Goal: Task Accomplishment & Management: Complete application form

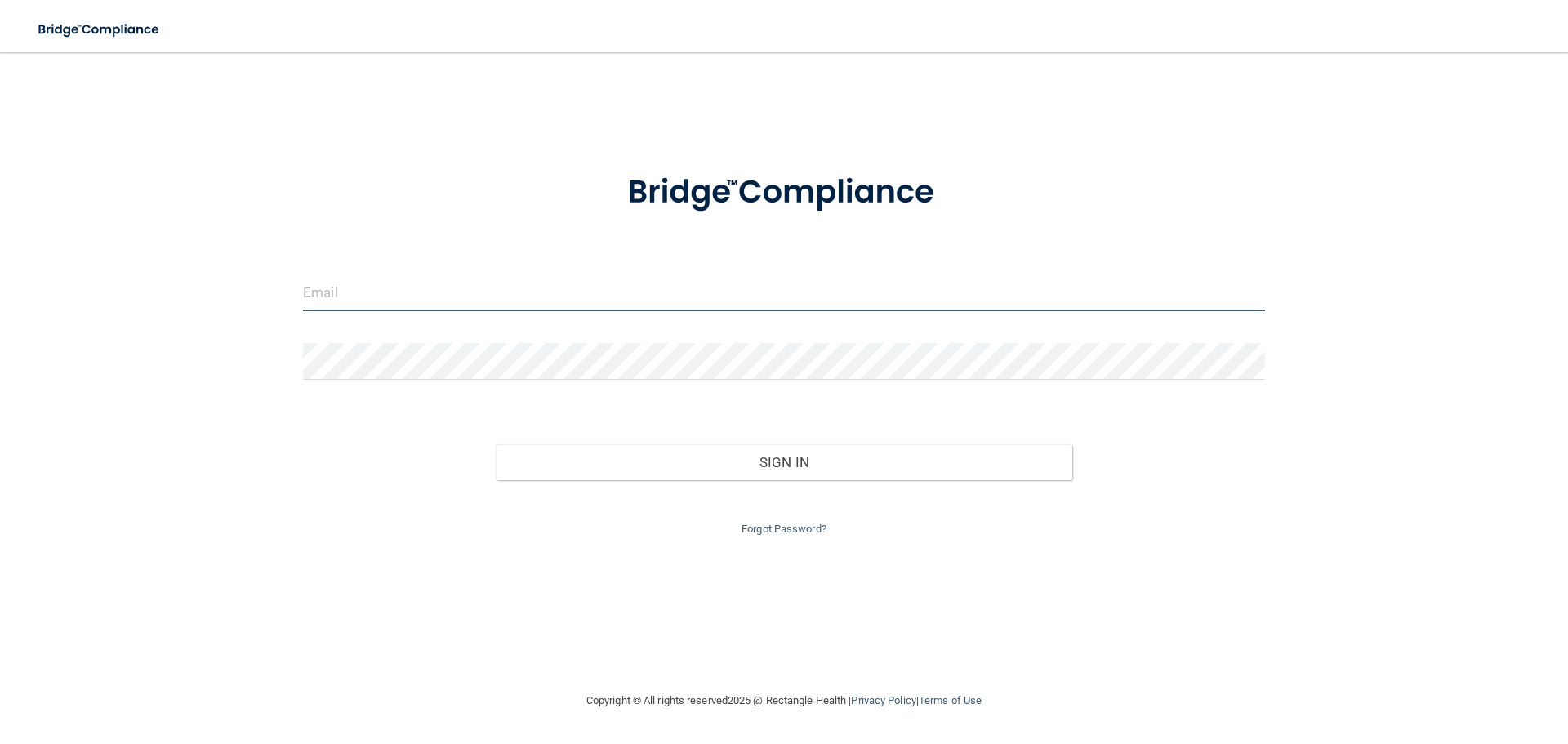
click at [414, 297] on input "email" at bounding box center [784, 294] width 962 height 37
type input "[EMAIL_ADDRESS][DOMAIN_NAME]"
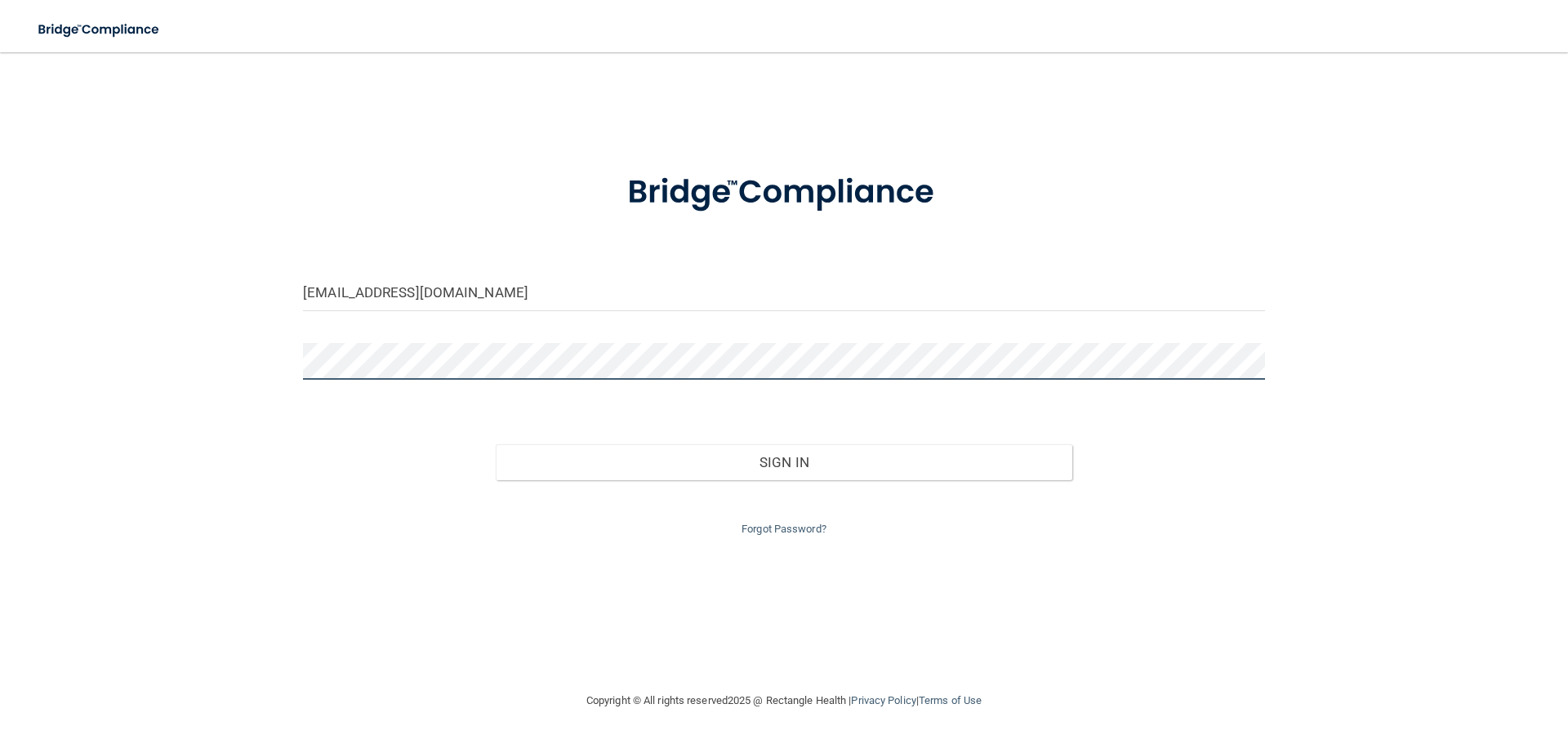
click at [496, 445] on button "Sign In" at bounding box center [784, 462] width 577 height 36
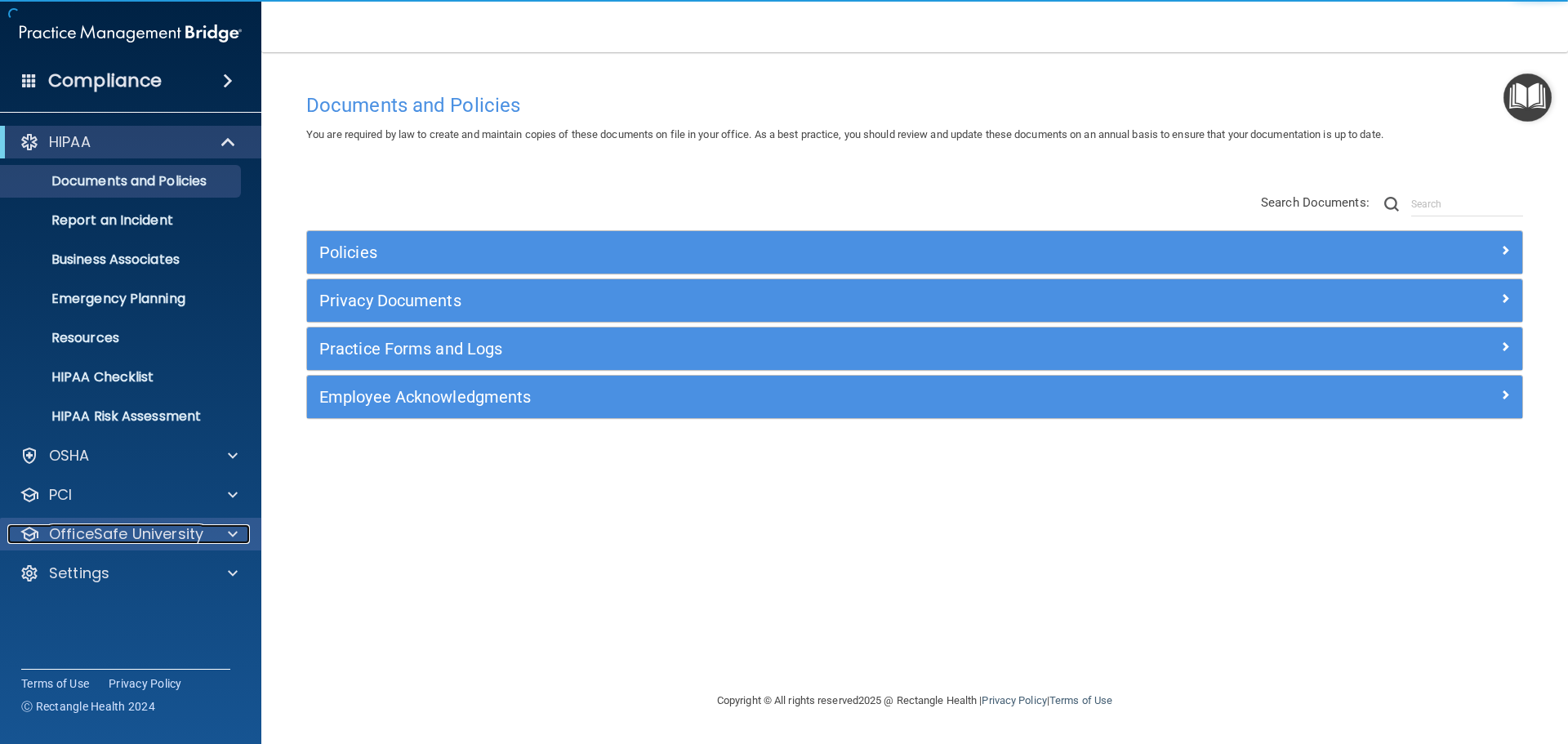
click at [238, 537] on div at bounding box center [230, 534] width 41 height 20
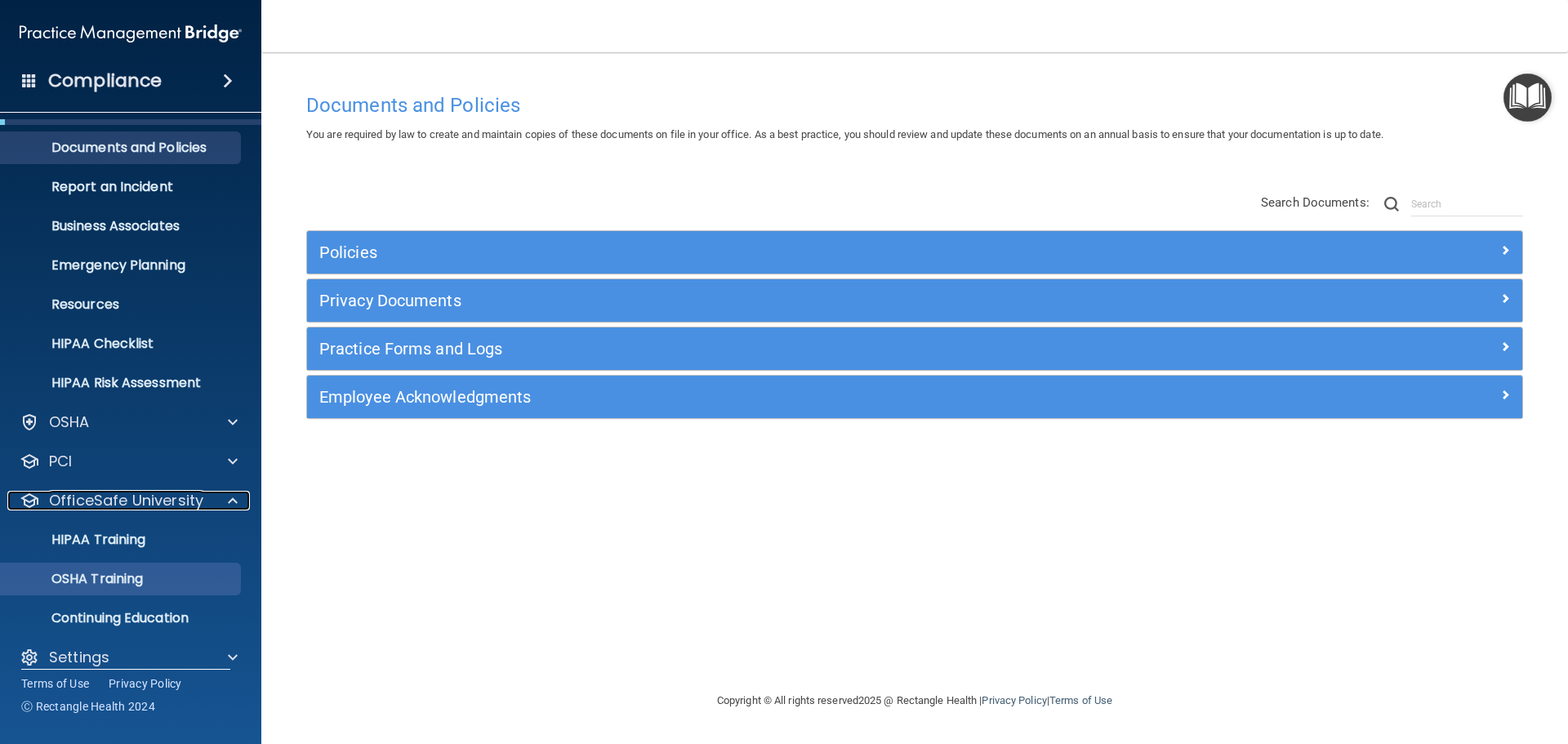
scroll to position [52, 0]
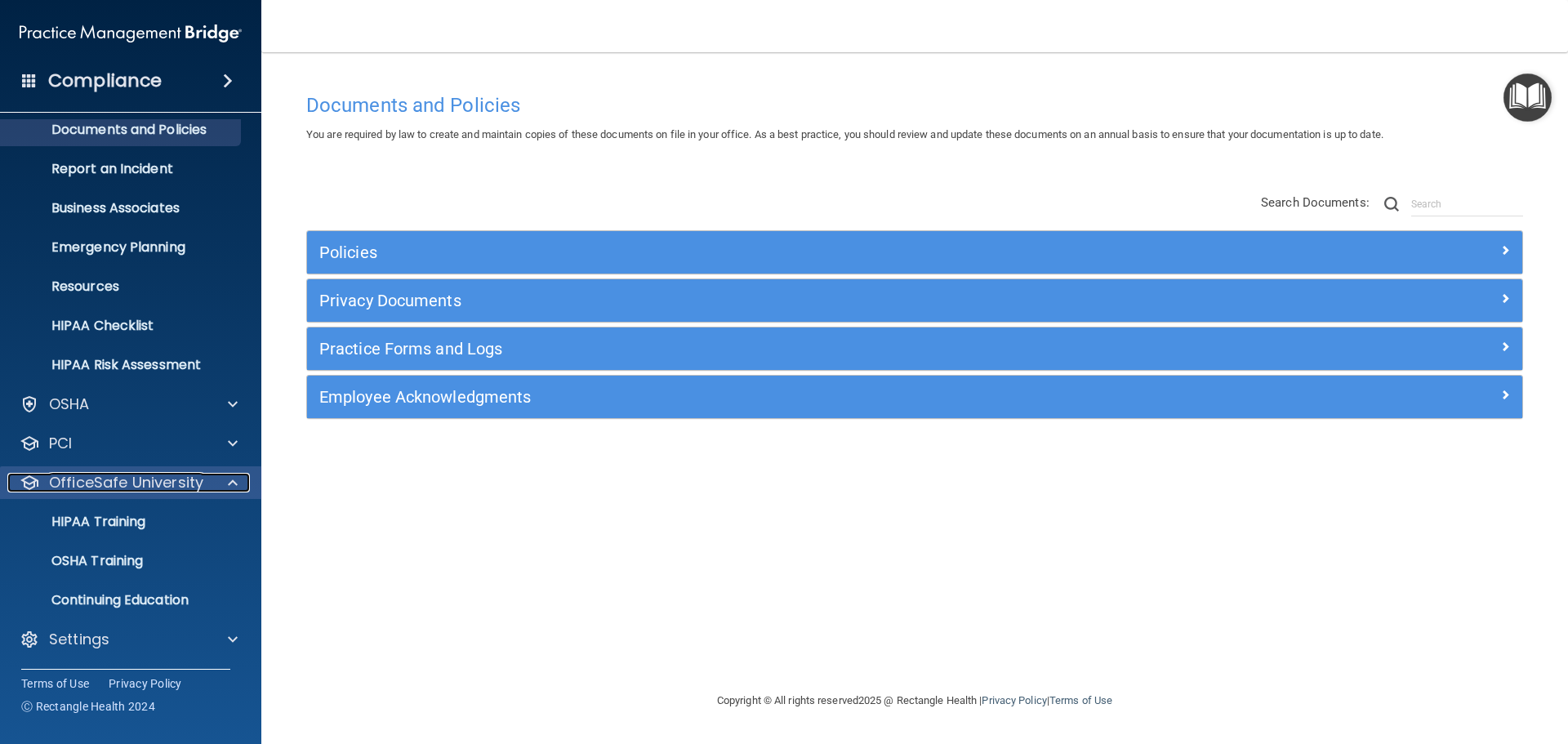
click at [219, 483] on div at bounding box center [230, 483] width 41 height 20
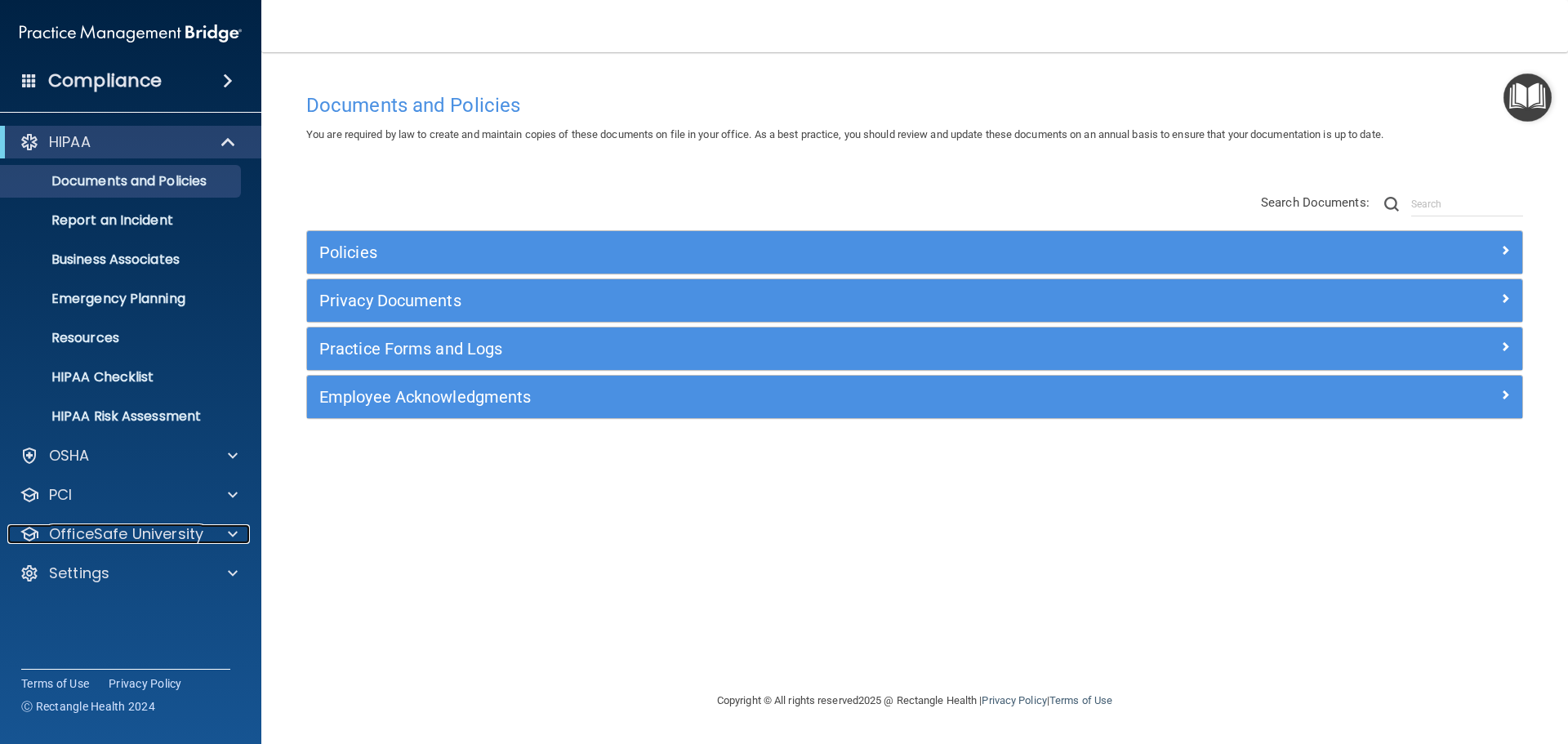
scroll to position [0, 0]
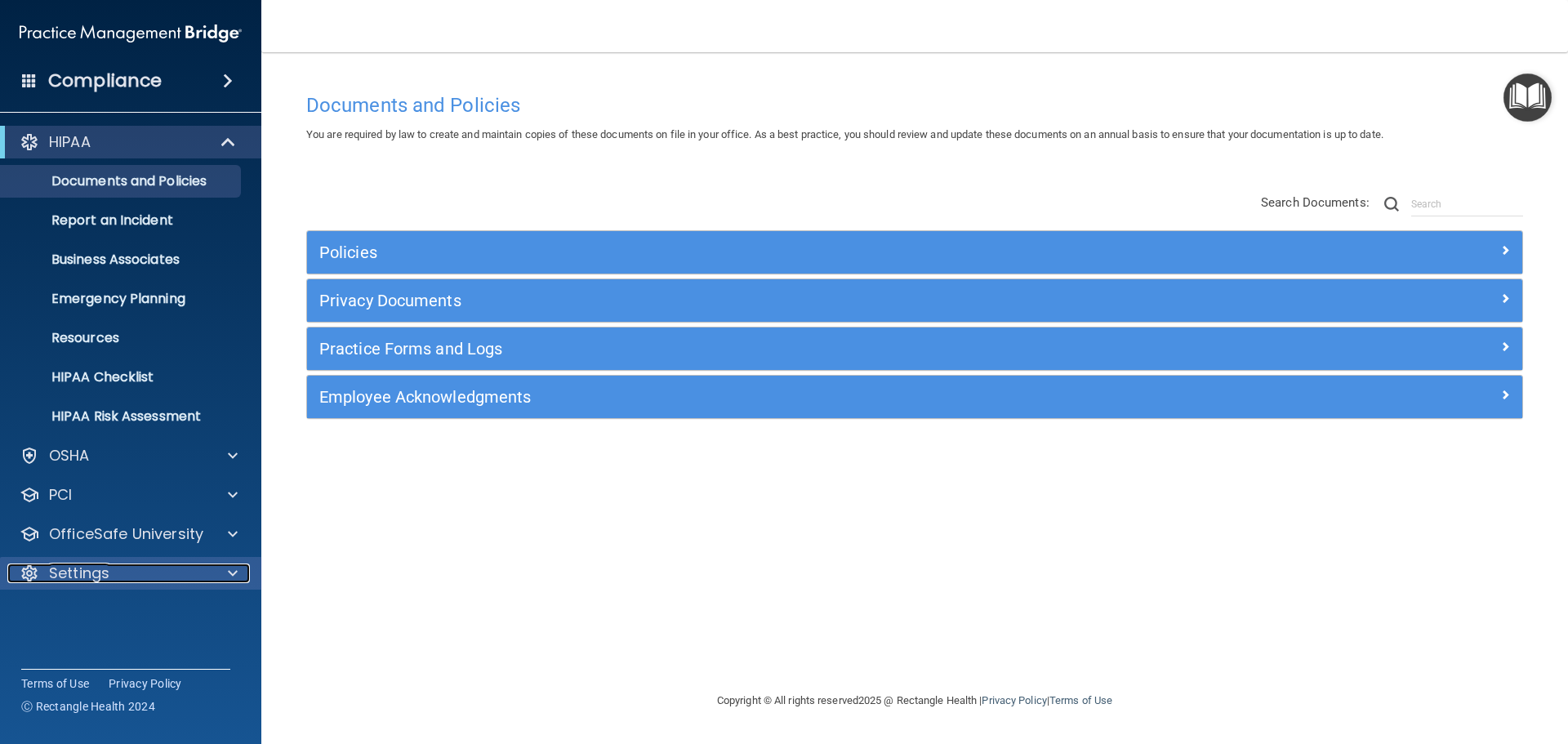
click at [212, 567] on div at bounding box center [230, 573] width 41 height 20
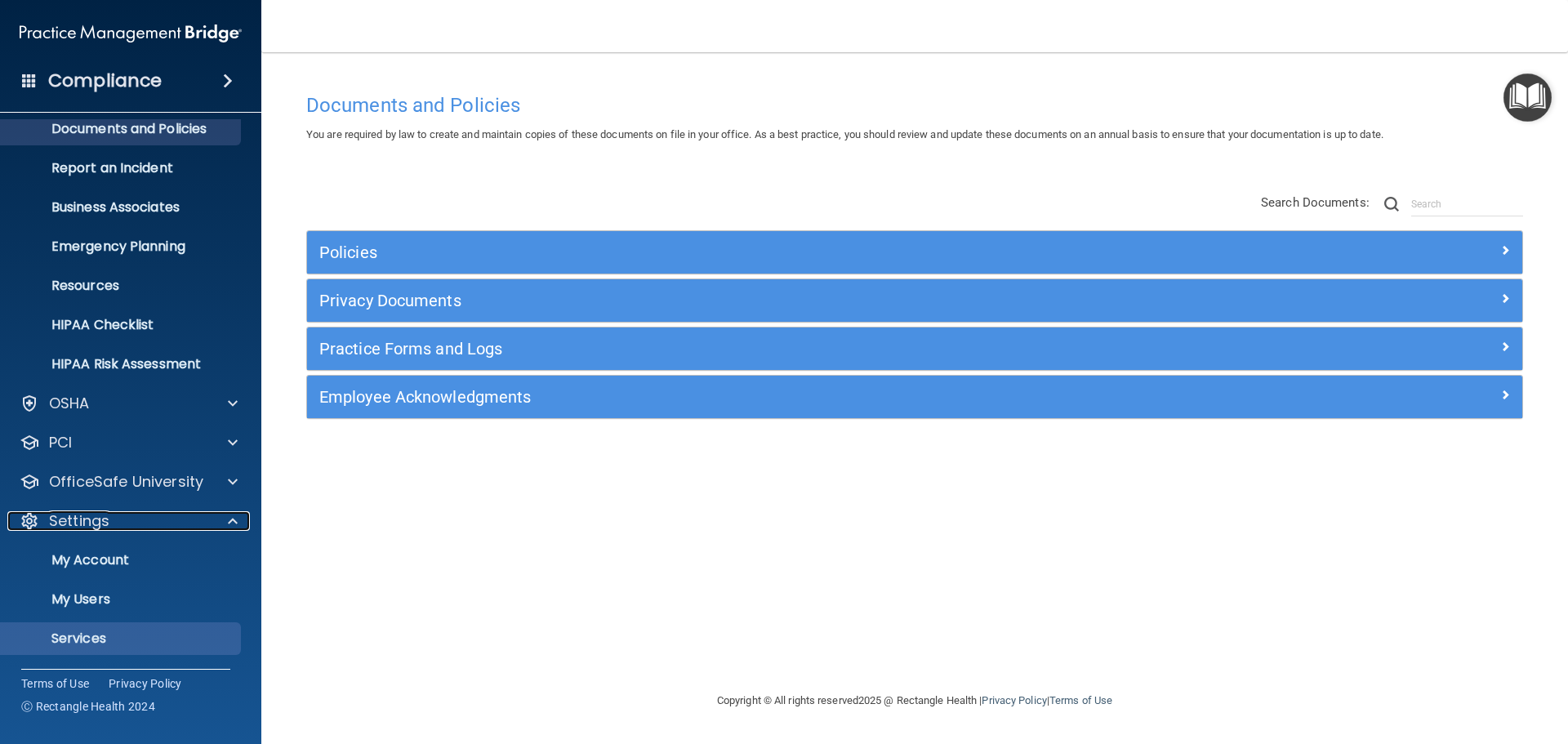
scroll to position [82, 0]
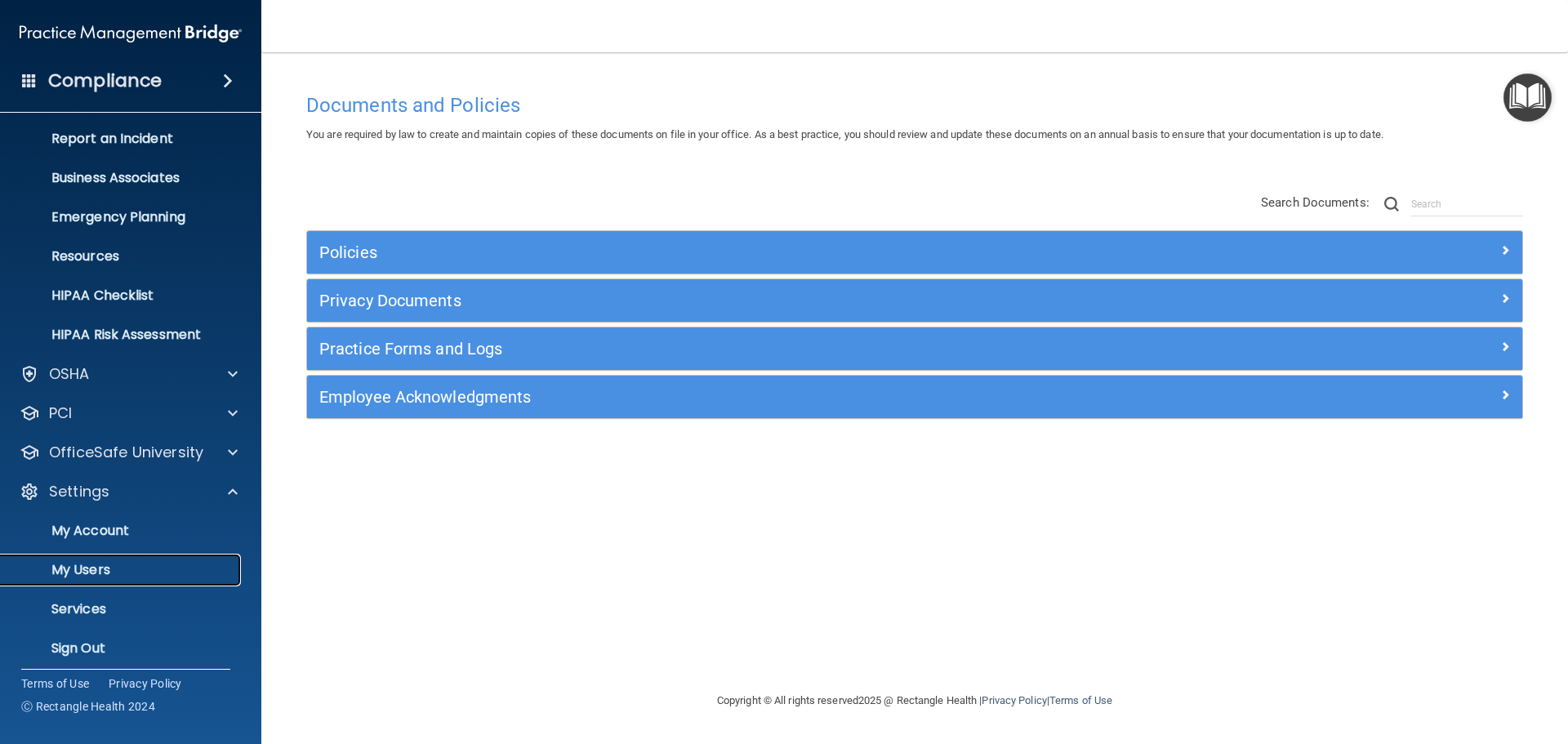
click at [150, 563] on p "My Users" at bounding box center [122, 569] width 223 height 17
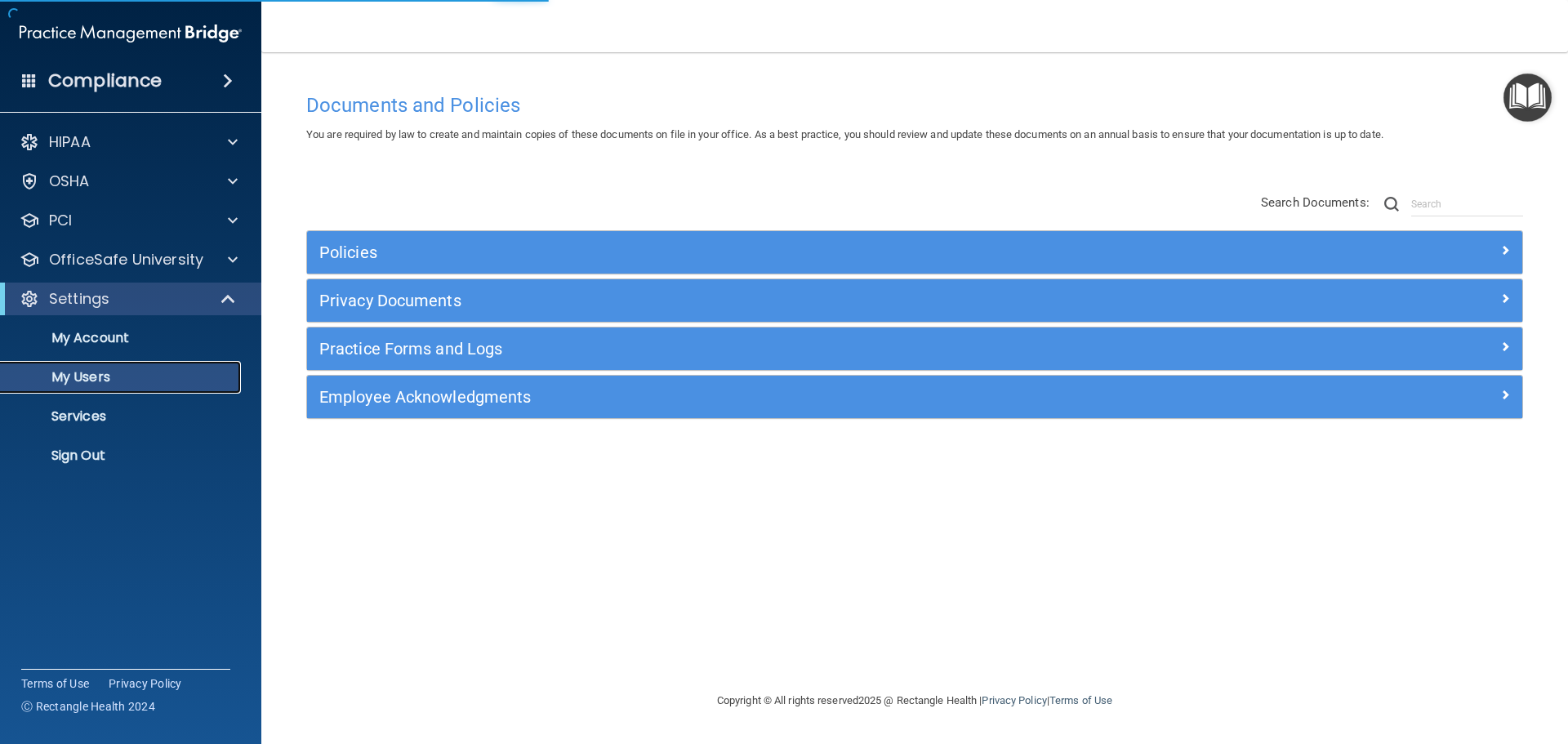
select select "20"
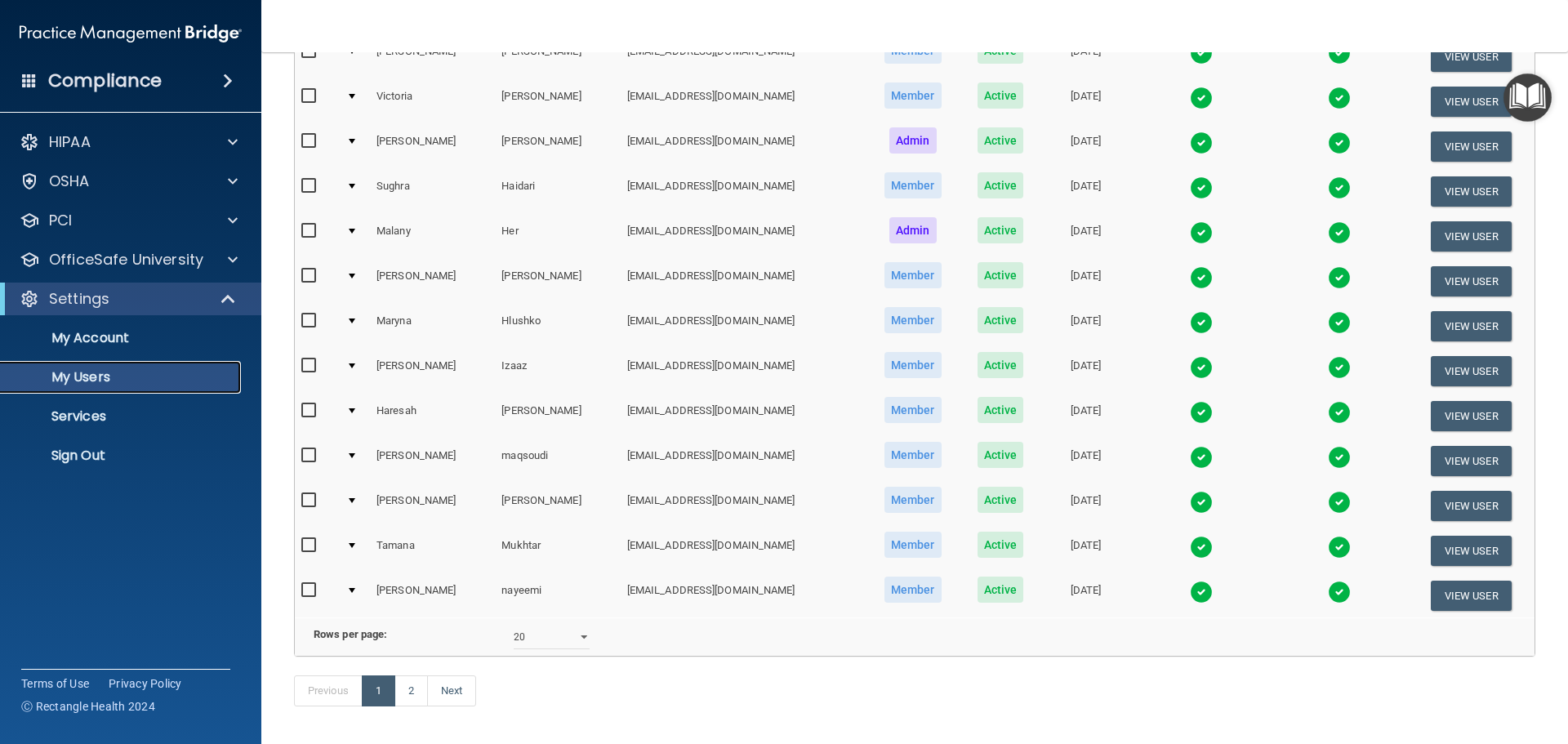
scroll to position [607, 0]
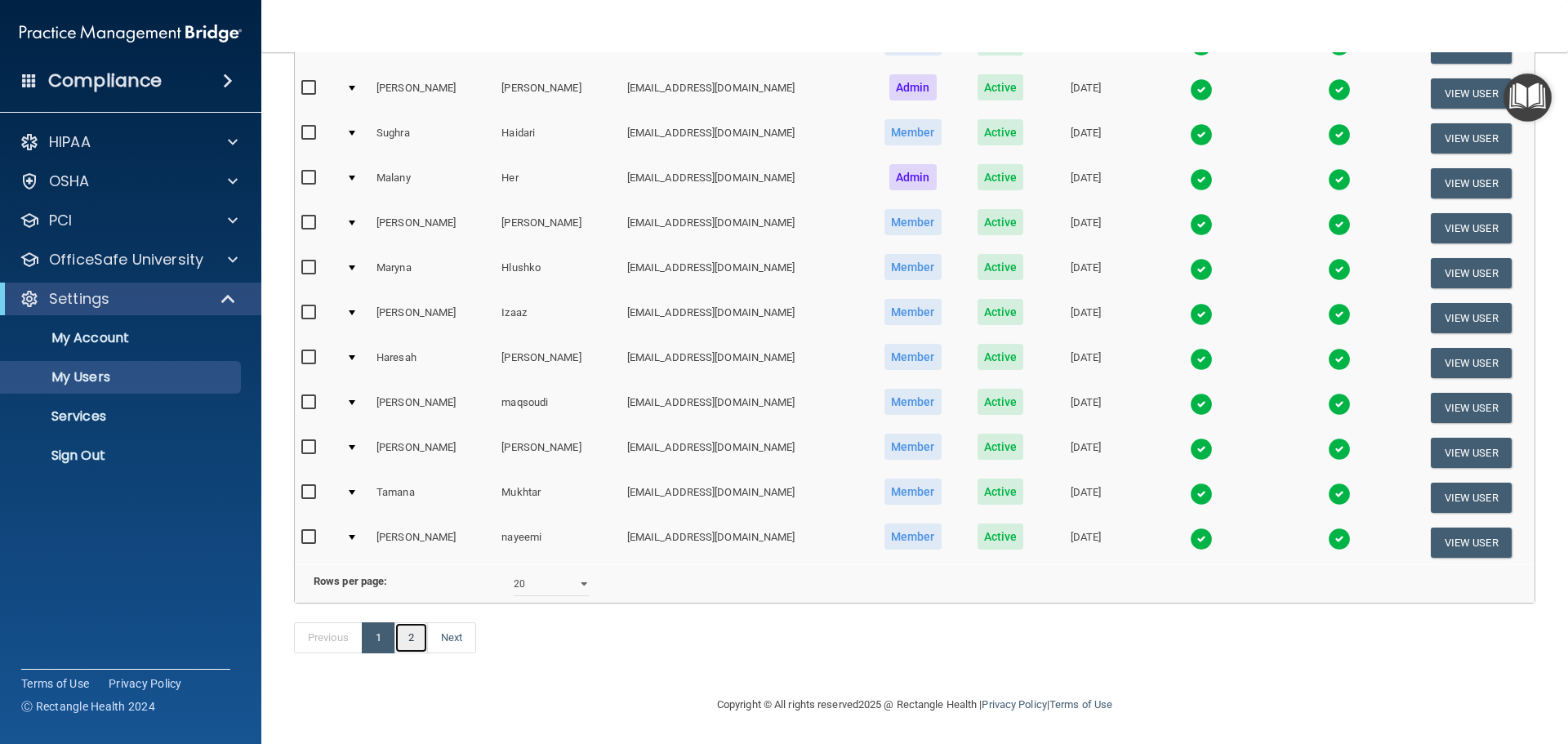
click at [407, 649] on link "2" at bounding box center [411, 638] width 33 height 31
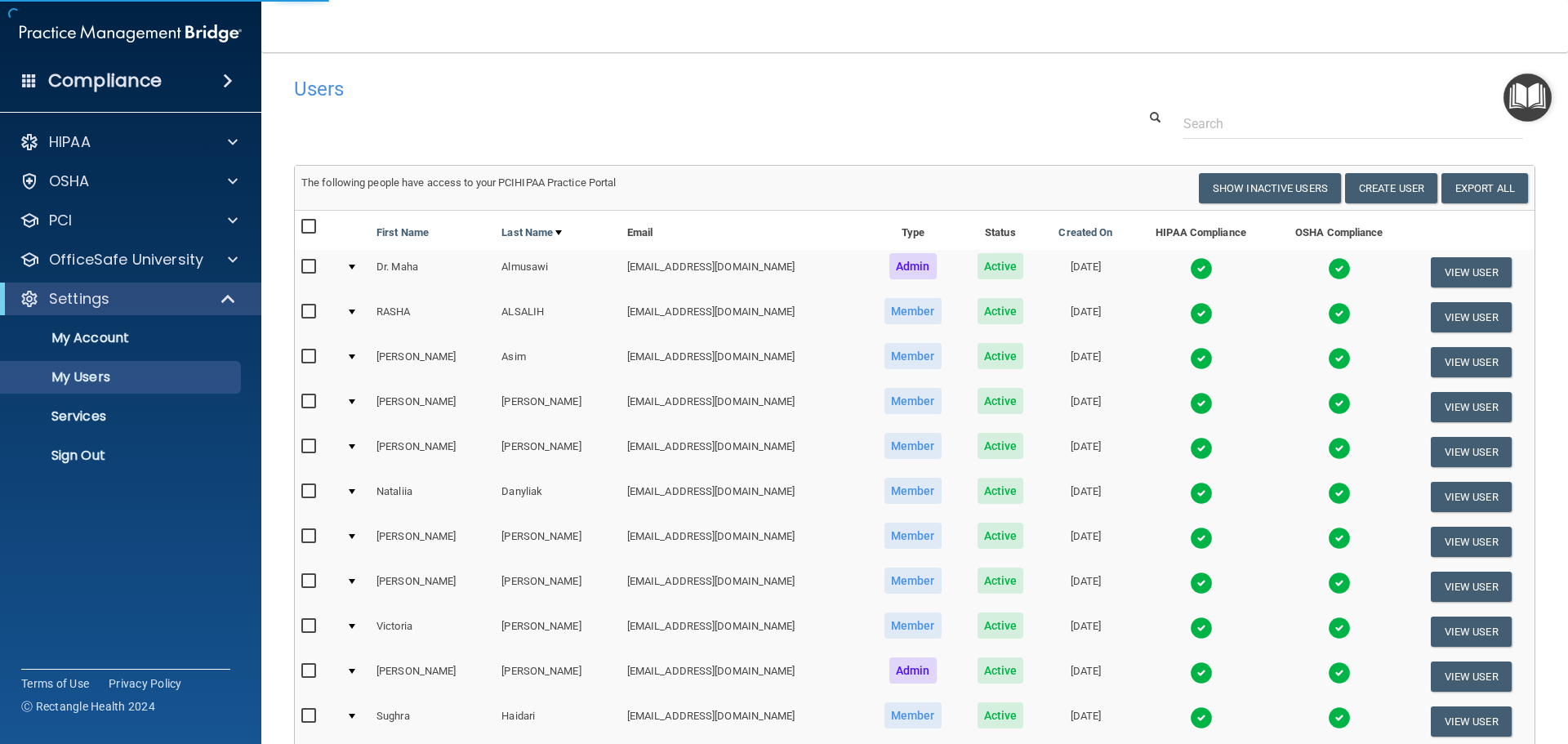
select select "20"
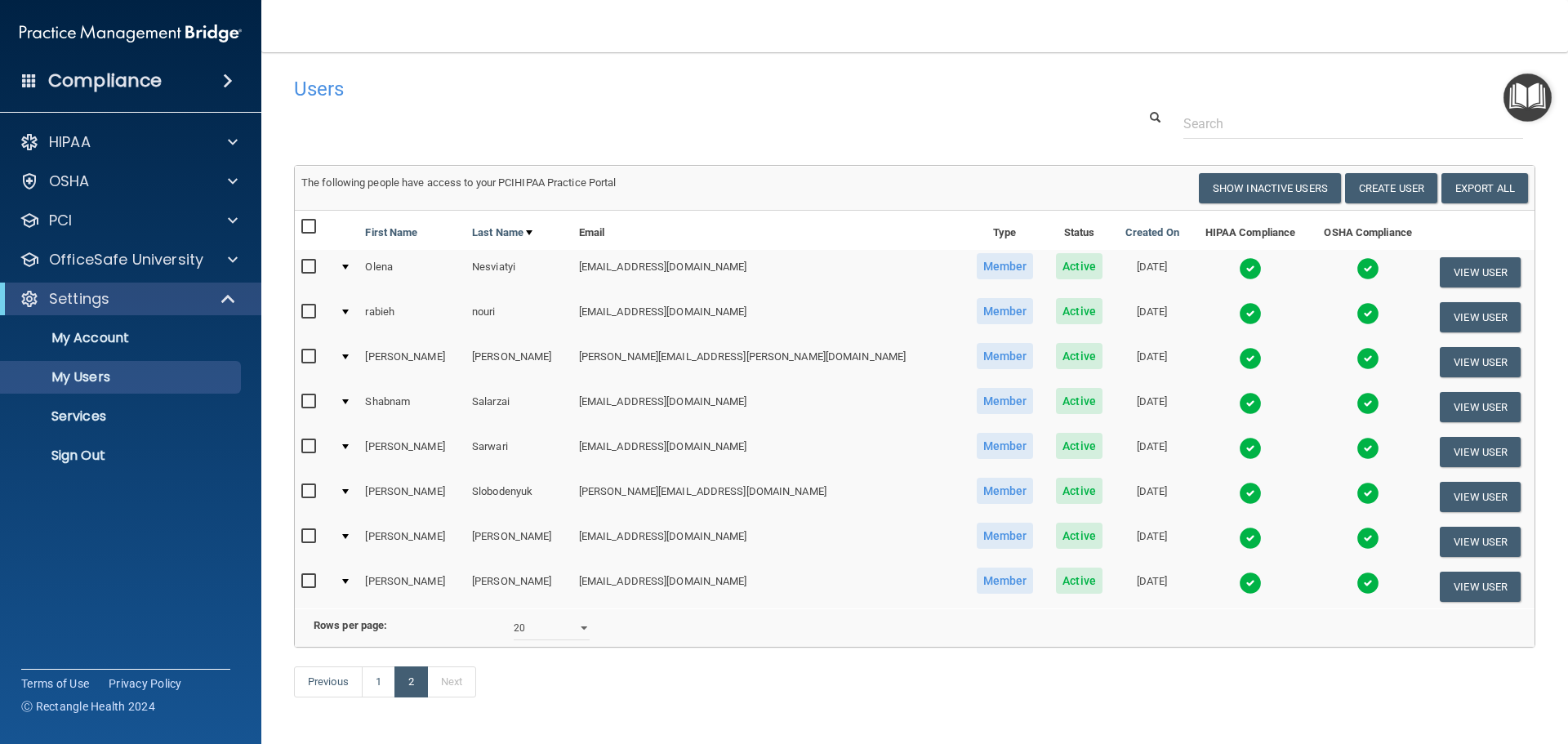
click at [307, 447] on input "checkbox" at bounding box center [310, 447] width 19 height 13
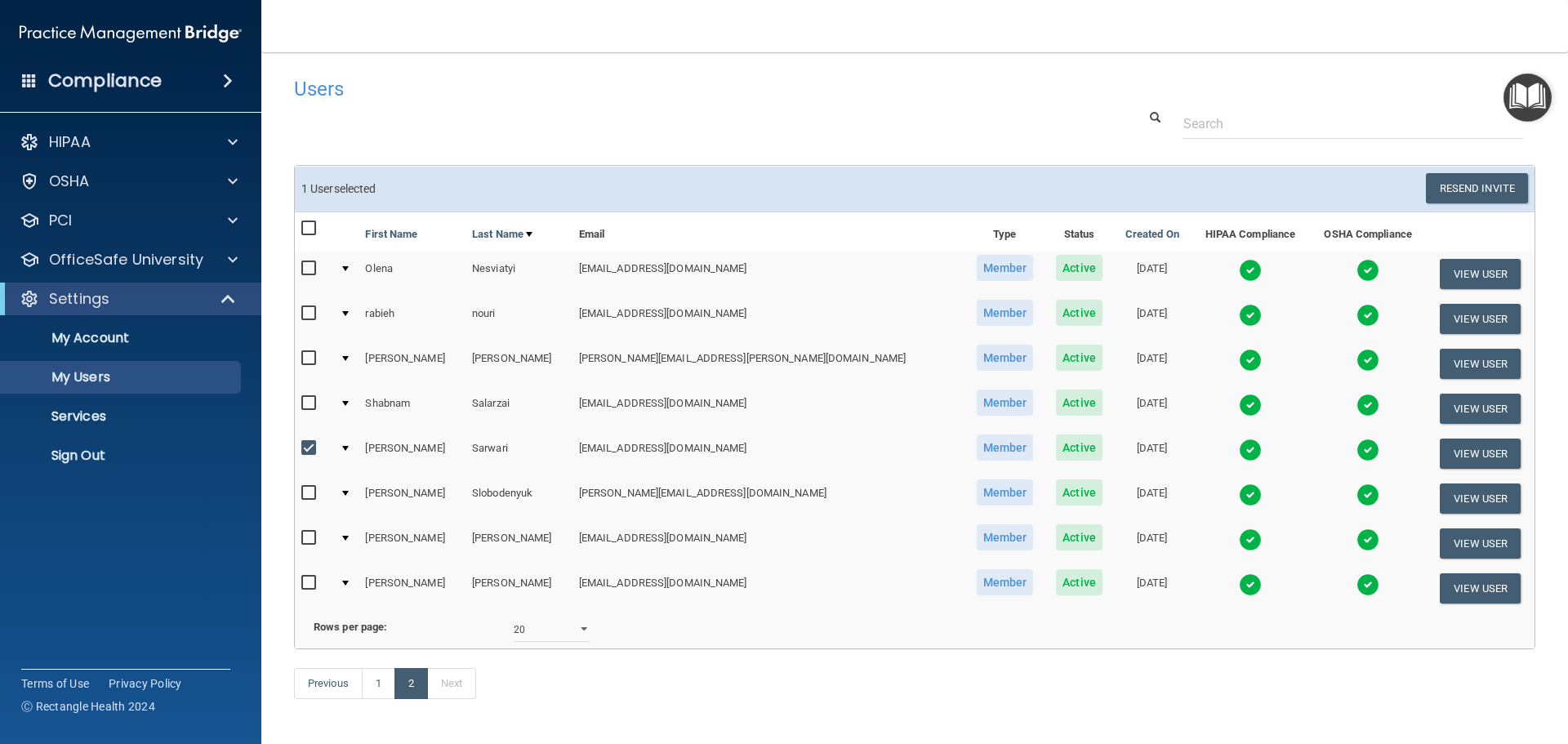
click at [307, 447] on input "checkbox" at bounding box center [310, 448] width 19 height 13
checkbox input "false"
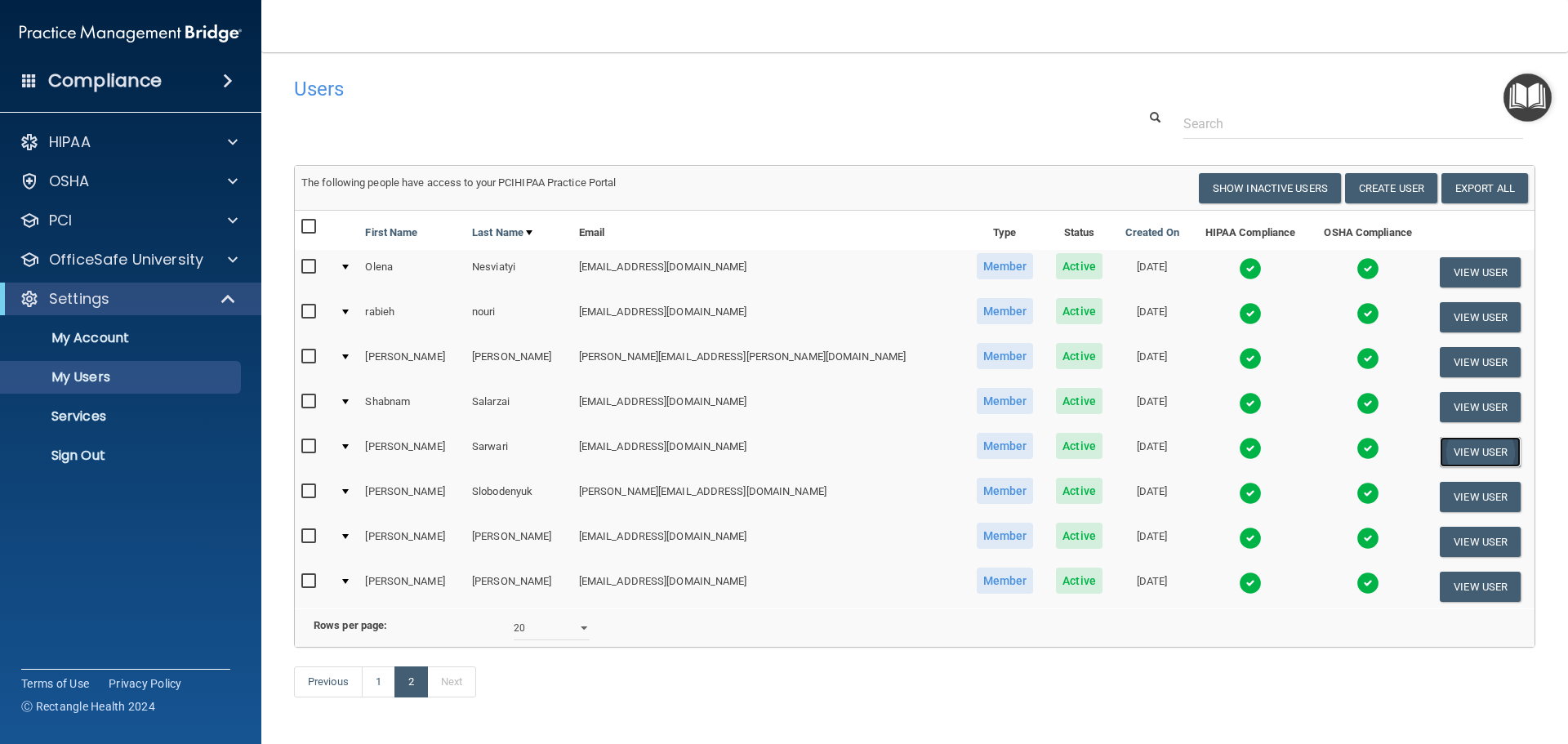
click at [1439, 451] on button "View User" at bounding box center [1479, 451] width 81 height 30
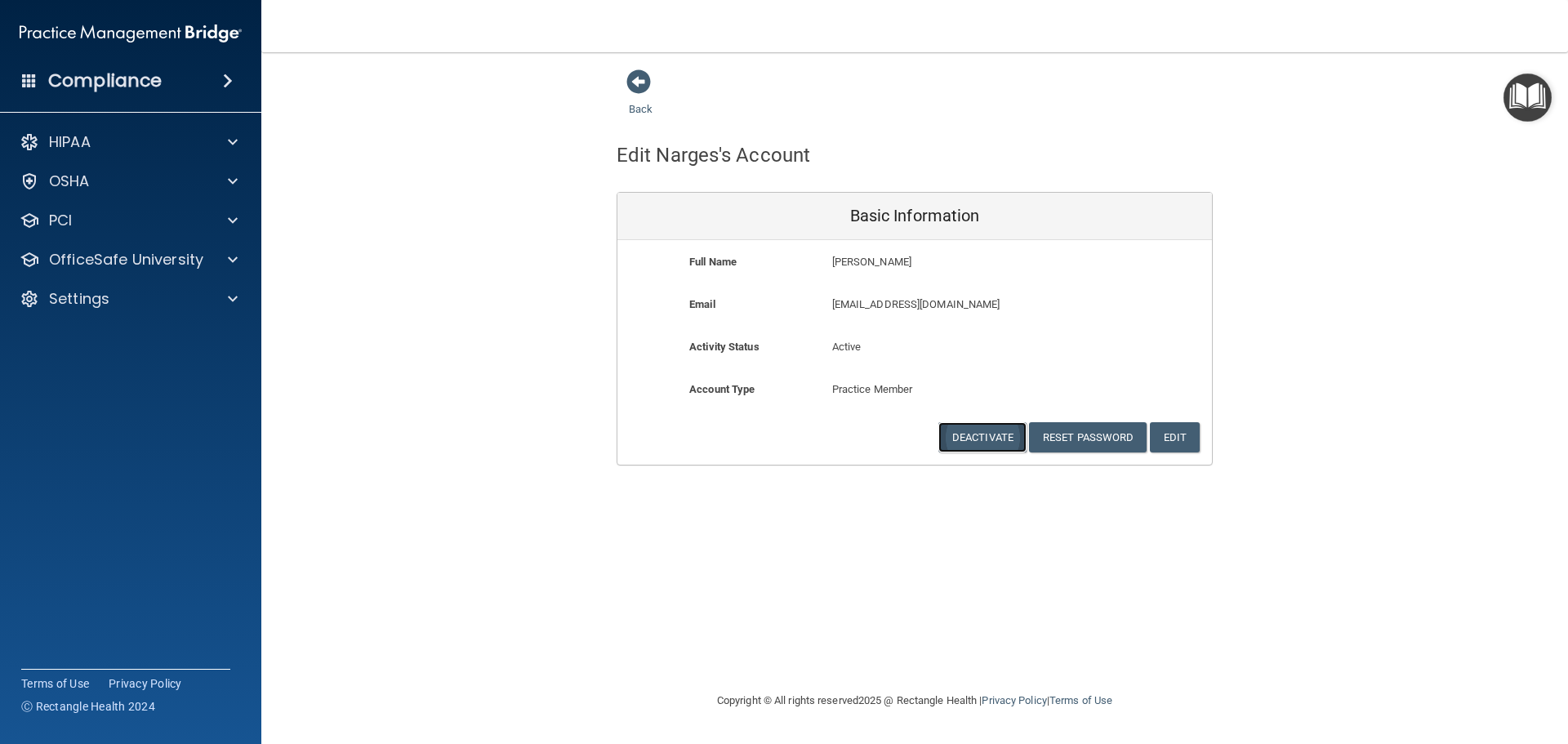
click at [997, 440] on button "Deactivate" at bounding box center [982, 437] width 88 height 30
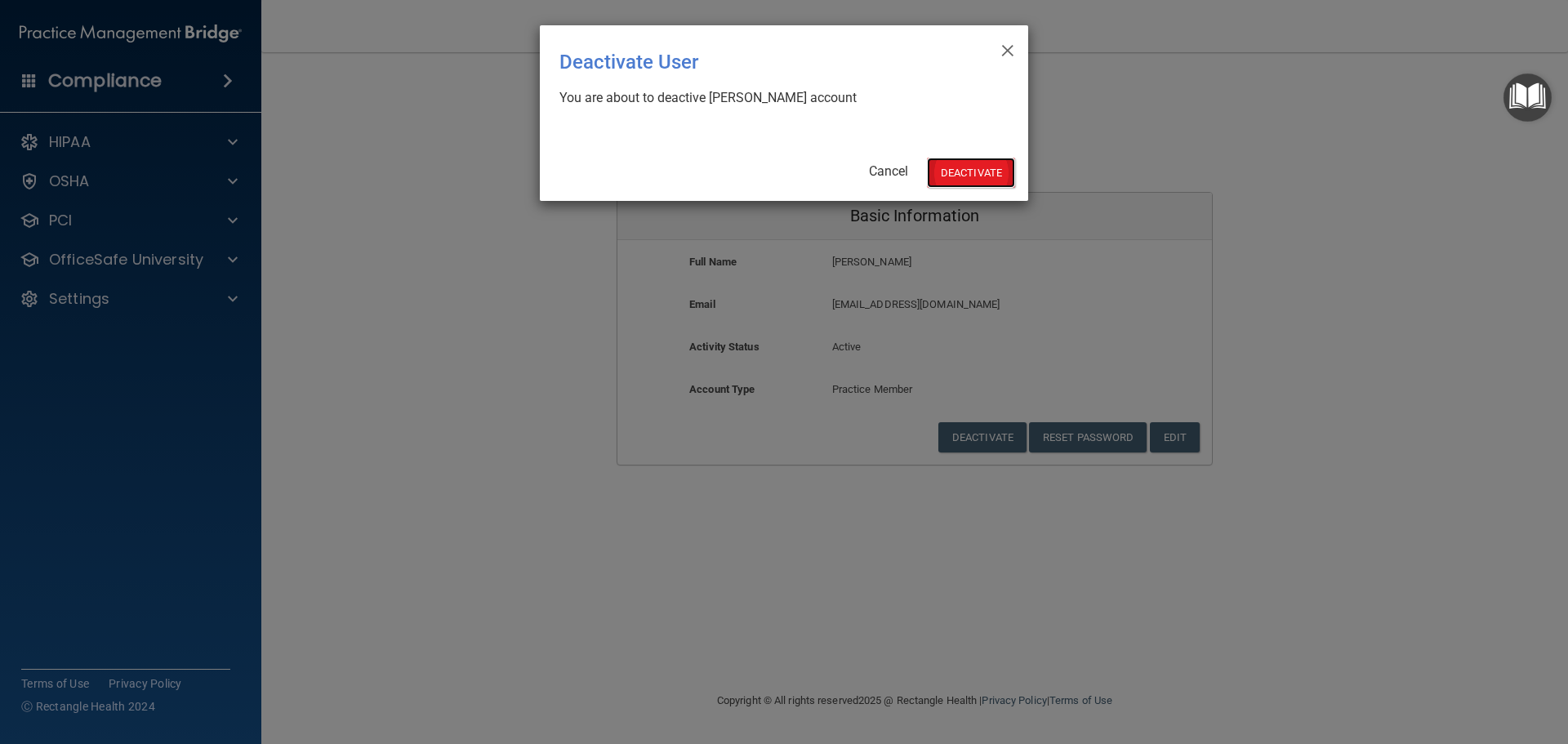
click at [954, 166] on button "Deactivate" at bounding box center [971, 173] width 88 height 30
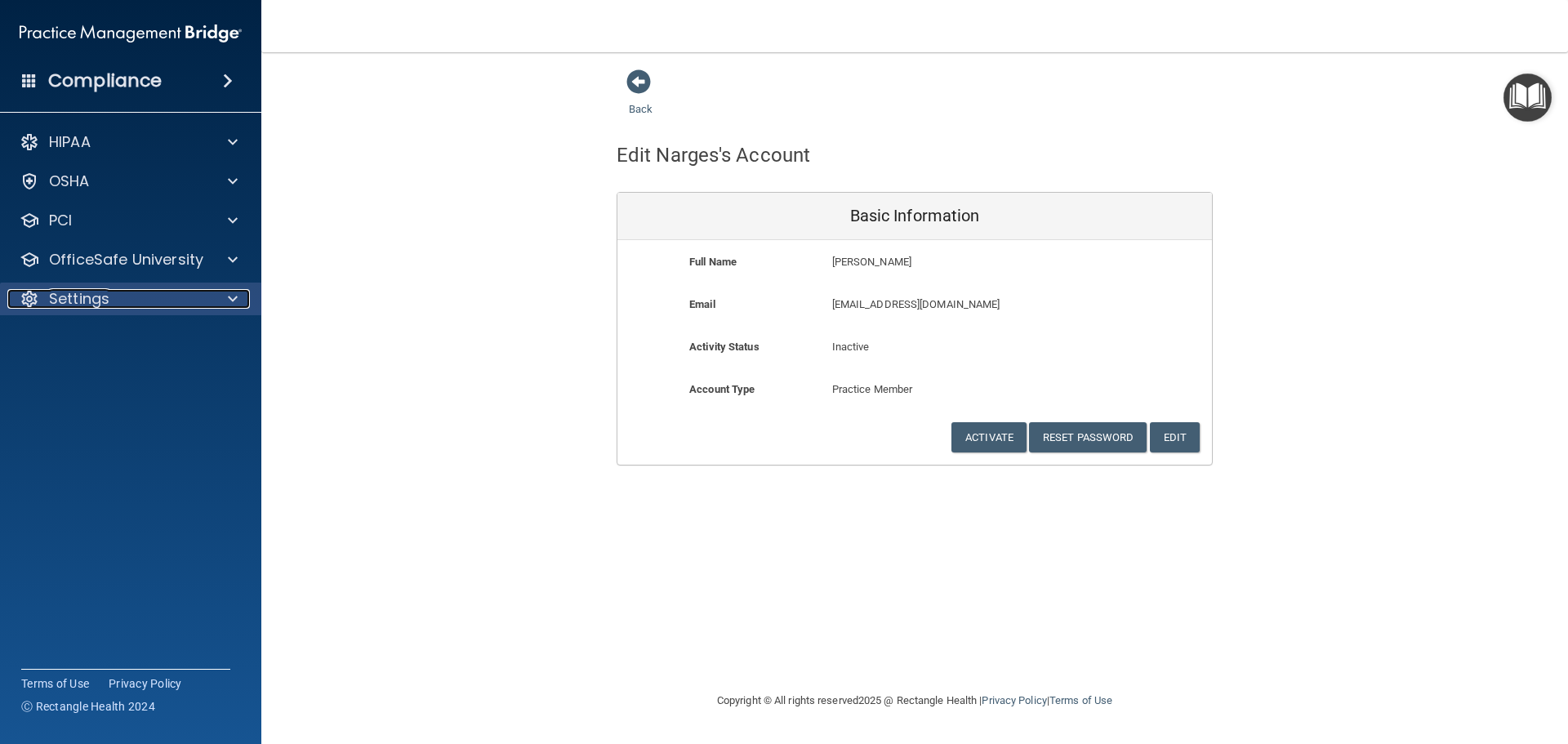
click at [107, 300] on p "Settings" at bounding box center [79, 299] width 60 height 20
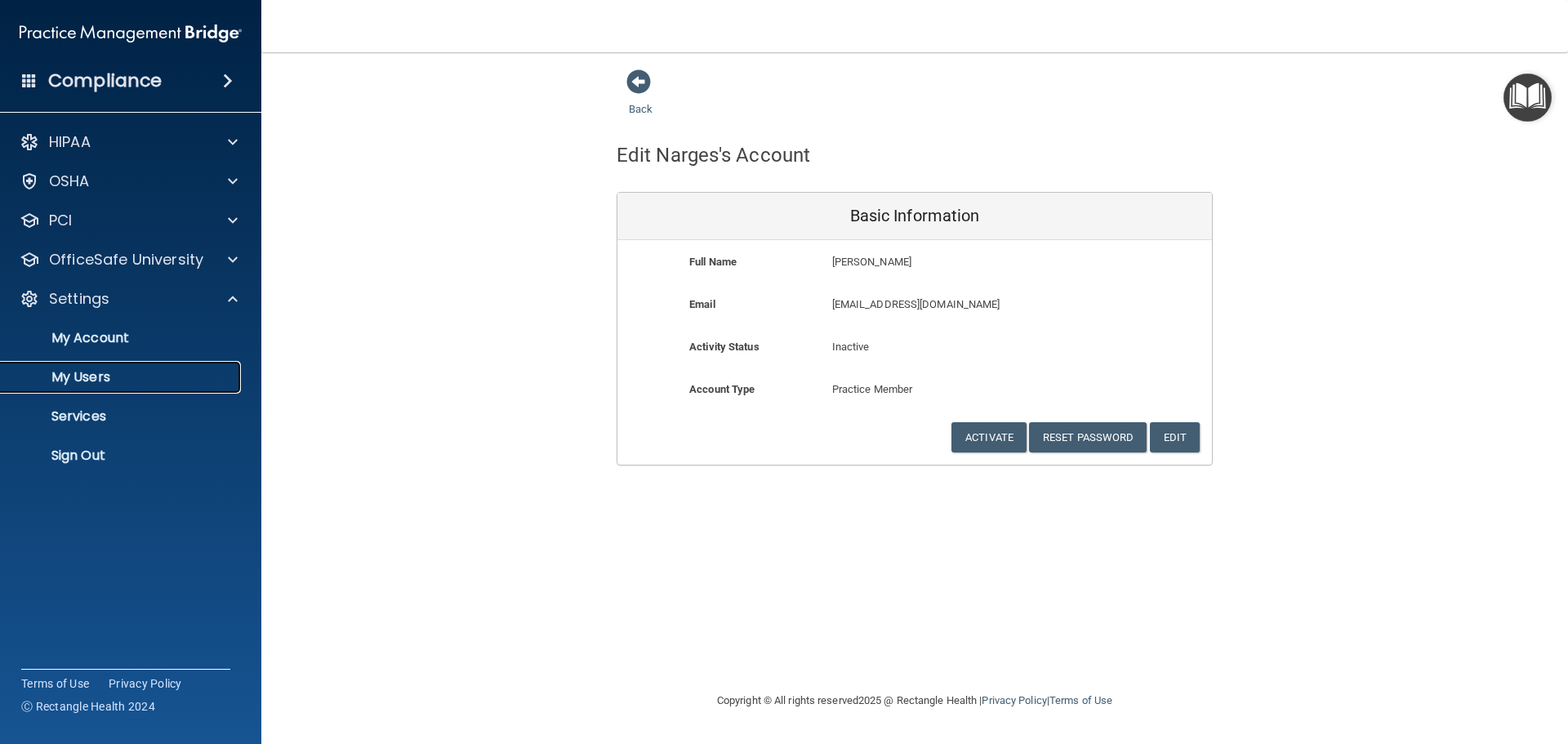
click at [122, 379] on p "My Users" at bounding box center [122, 377] width 223 height 17
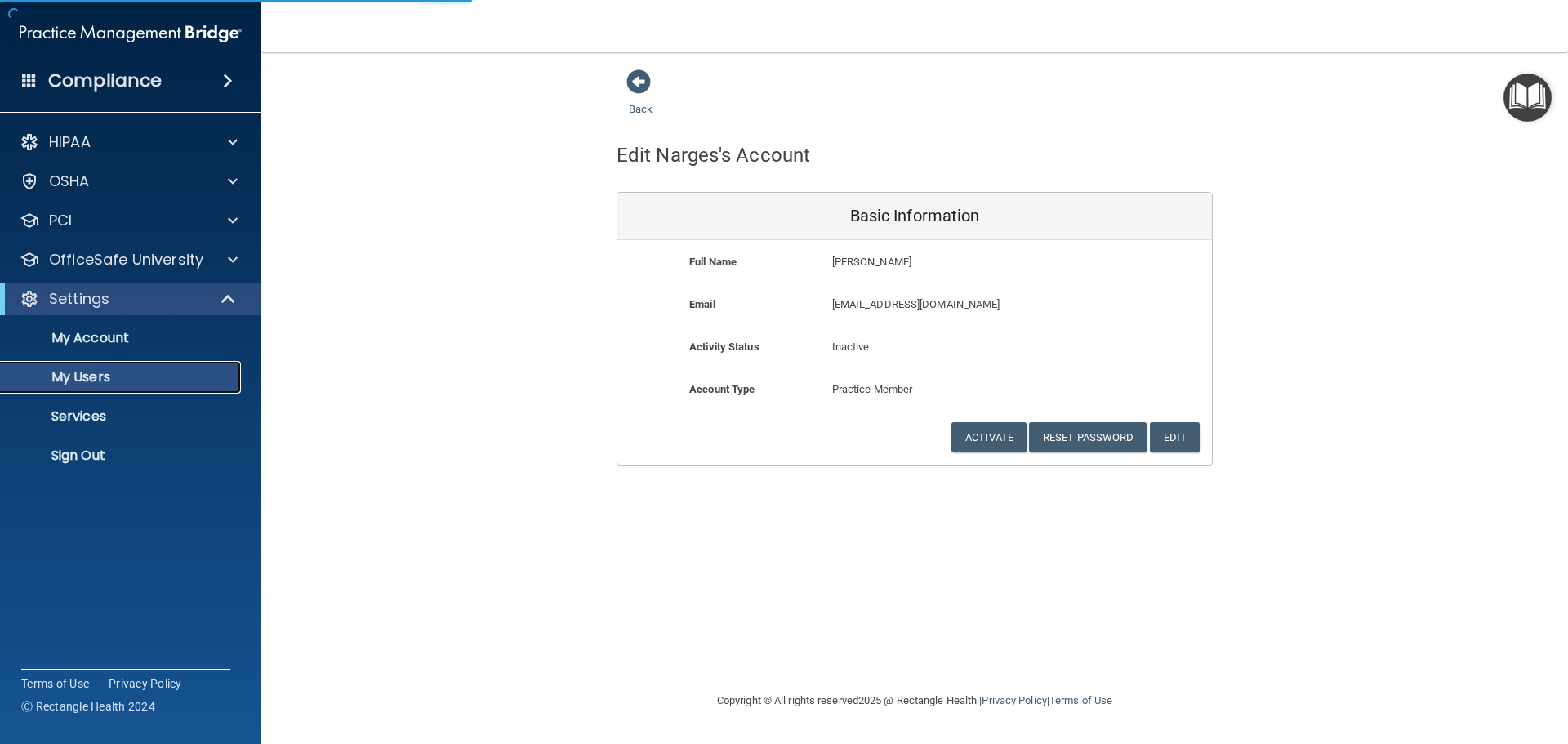
select select "20"
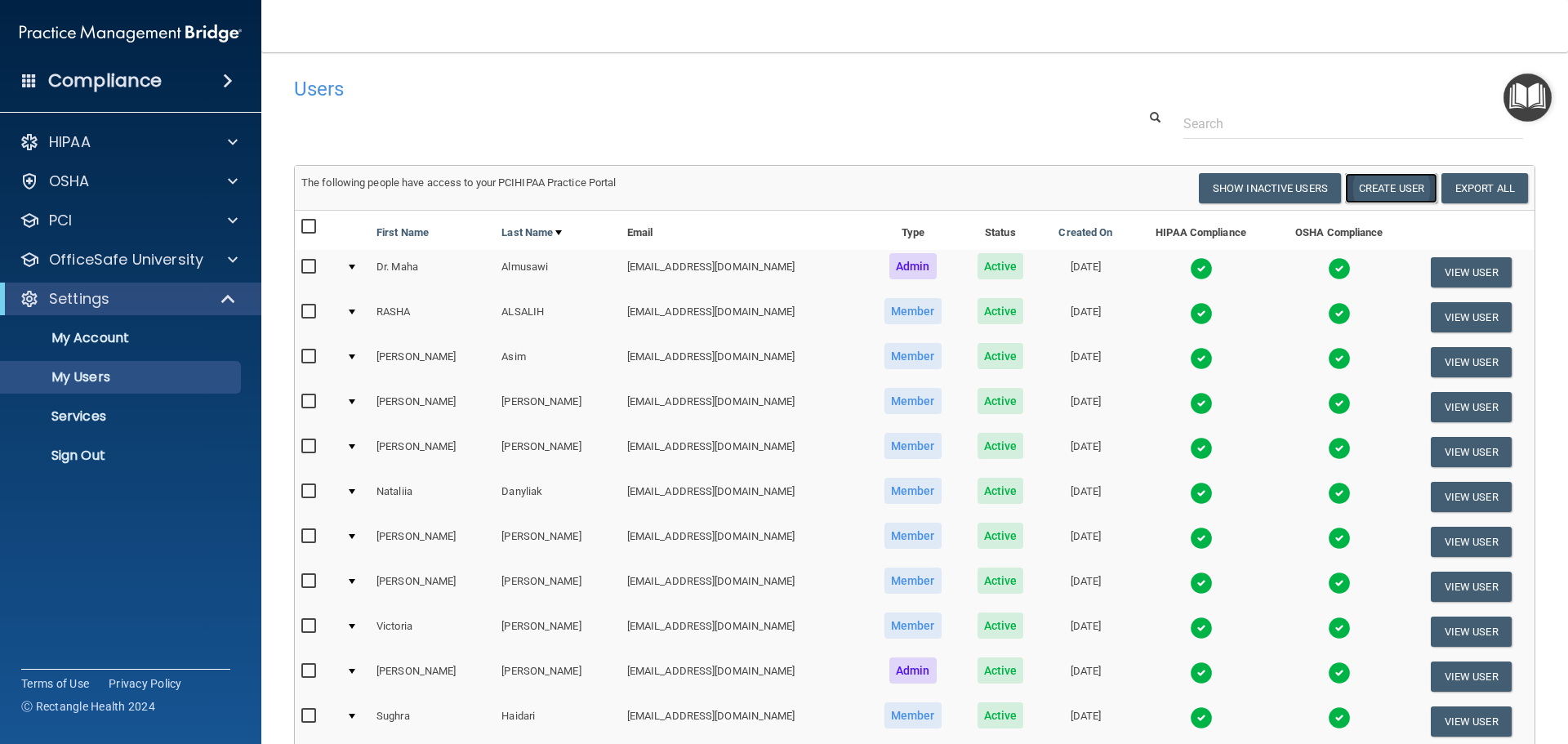
click at [1386, 189] on button "Create User" at bounding box center [1391, 188] width 93 height 30
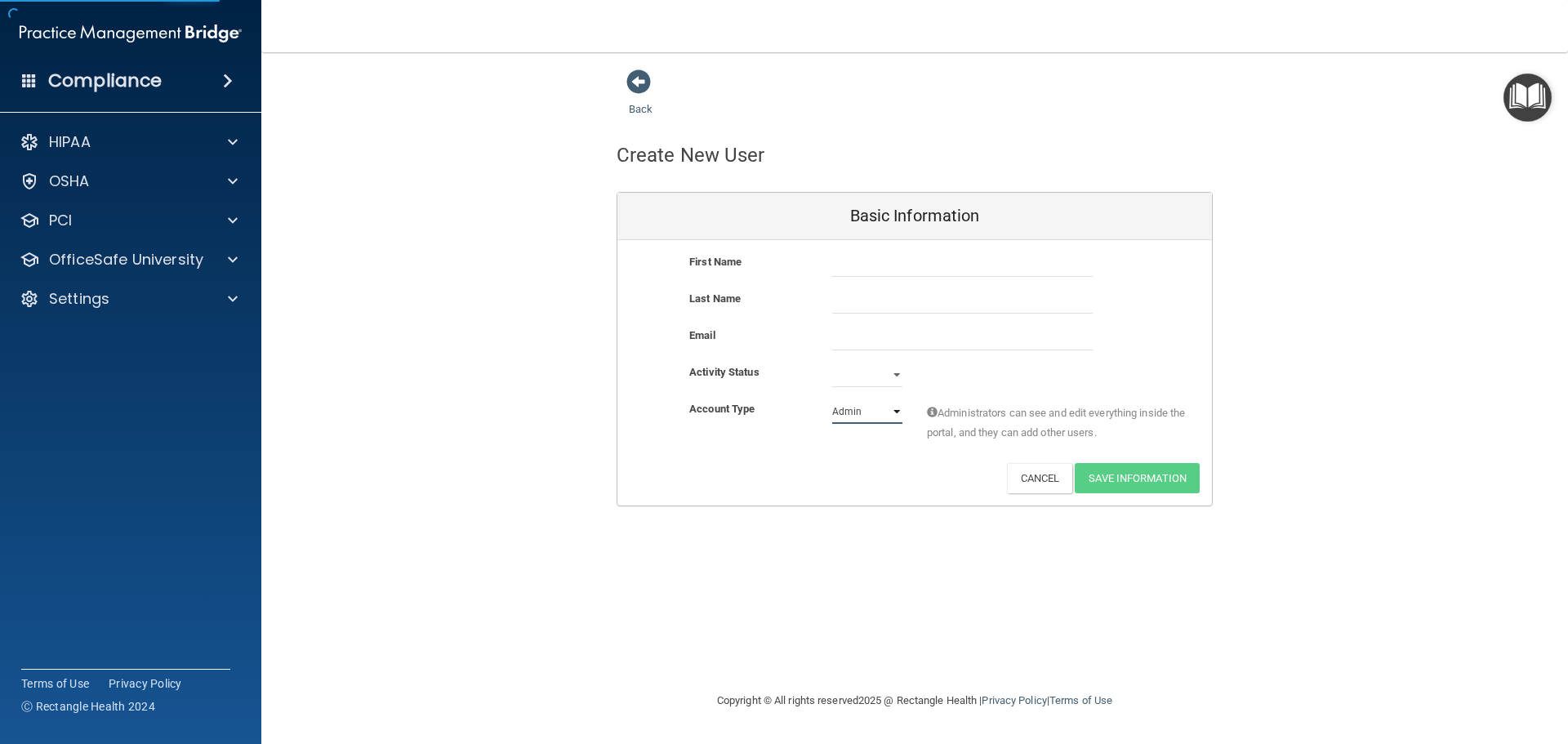
click at [870, 409] on select "Admin Member" at bounding box center [867, 411] width 70 height 24
select select "practice_member"
click at [832, 400] on select "Admin Member" at bounding box center [867, 411] width 70 height 24
click at [848, 375] on select "Active Inactive" at bounding box center [867, 374] width 70 height 24
select select "active"
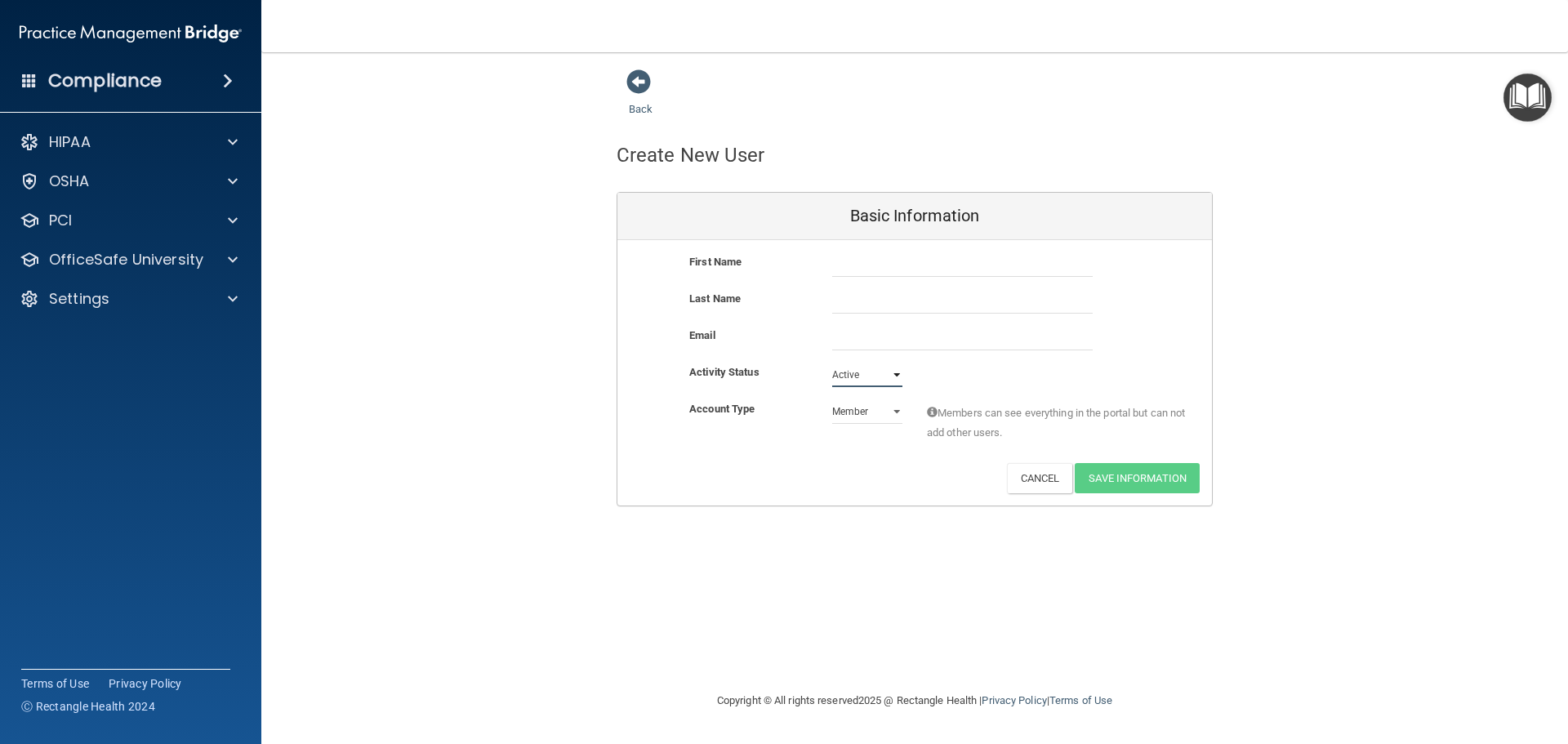
click at [832, 363] on select "Active Inactive" at bounding box center [867, 374] width 70 height 24
click at [868, 263] on input "text" at bounding box center [962, 264] width 260 height 24
type input "a"
type input "Alaina"
click at [866, 305] on input "text" at bounding box center [962, 301] width 260 height 24
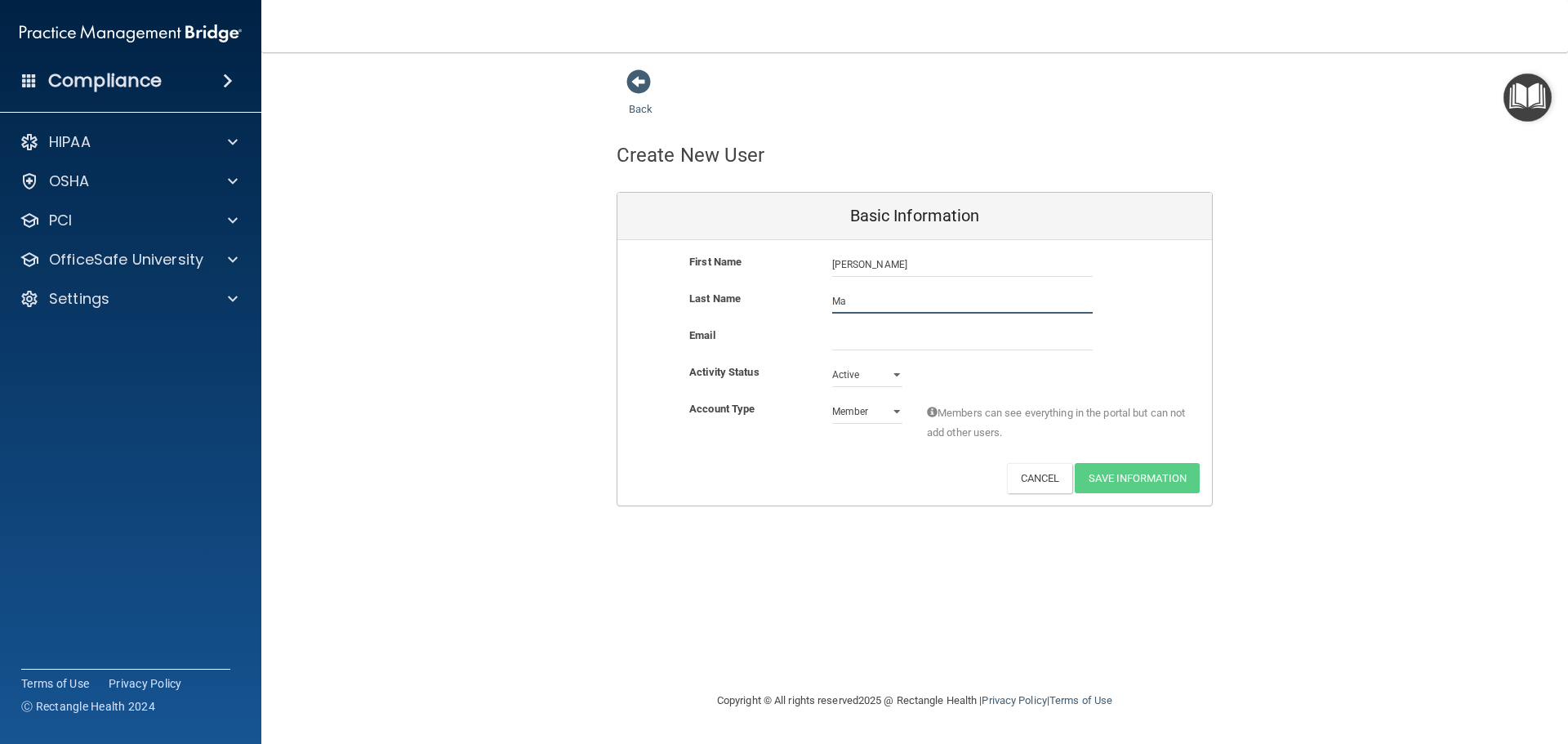
type input "Ma"
click at [897, 346] on input "email" at bounding box center [962, 337] width 260 height 24
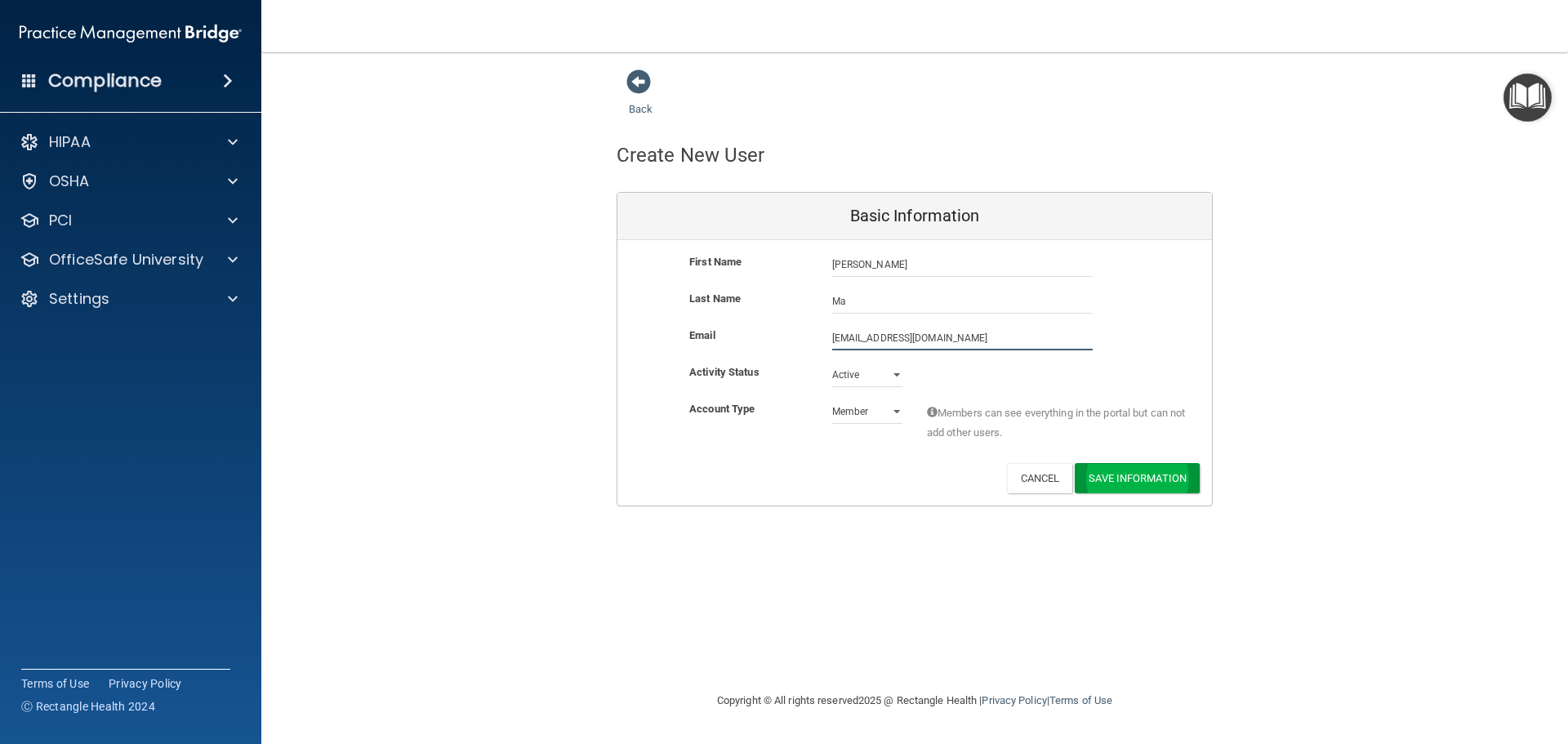
type input "alainajmaa@gmail.com"
click at [1121, 465] on div "First Name Alaina Ma Alaina Last Name Ma Email alainajmaa@gmail.com alainajmaa@…" at bounding box center [914, 372] width 594 height 265
click at [1146, 479] on button "Save Information" at bounding box center [1137, 478] width 125 height 30
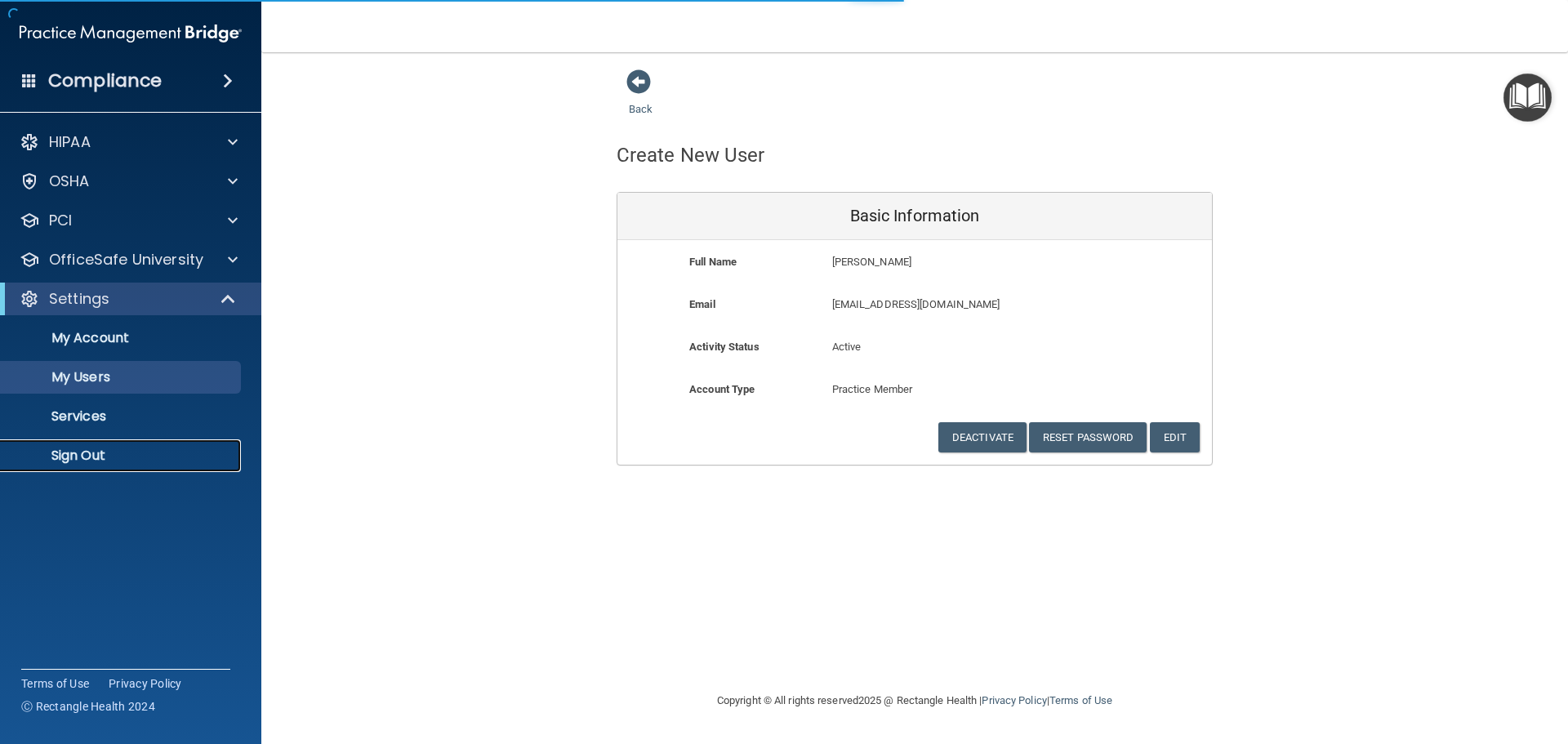
click at [122, 453] on p "Sign Out" at bounding box center [122, 455] width 223 height 17
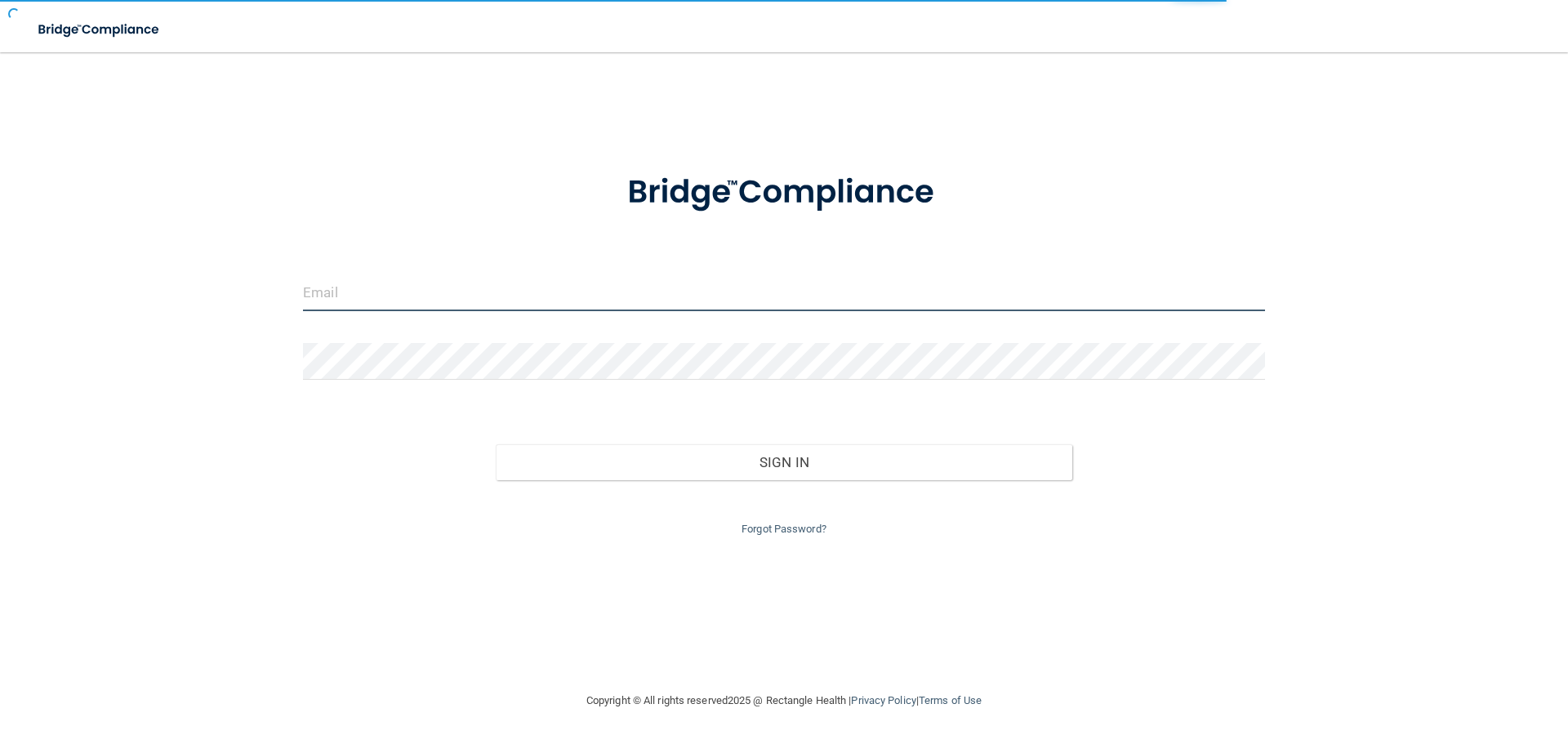
click at [351, 286] on input "email" at bounding box center [784, 294] width 962 height 37
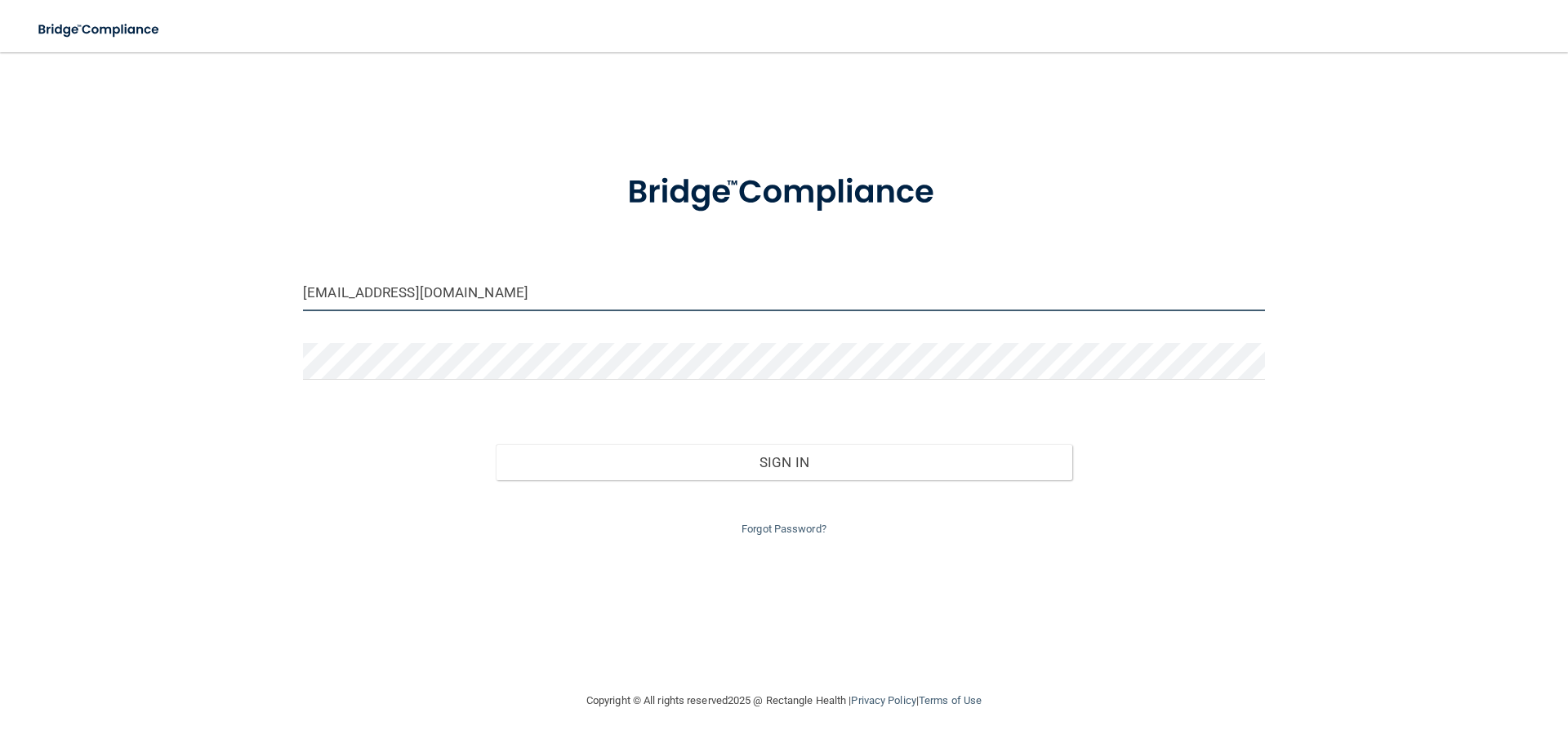
type input "alainajmaa@gmail.com"
click at [770, 521] on div "Forgot Password?" at bounding box center [784, 510] width 986 height 59
click at [775, 529] on link "Forgot Password?" at bounding box center [784, 529] width 85 height 13
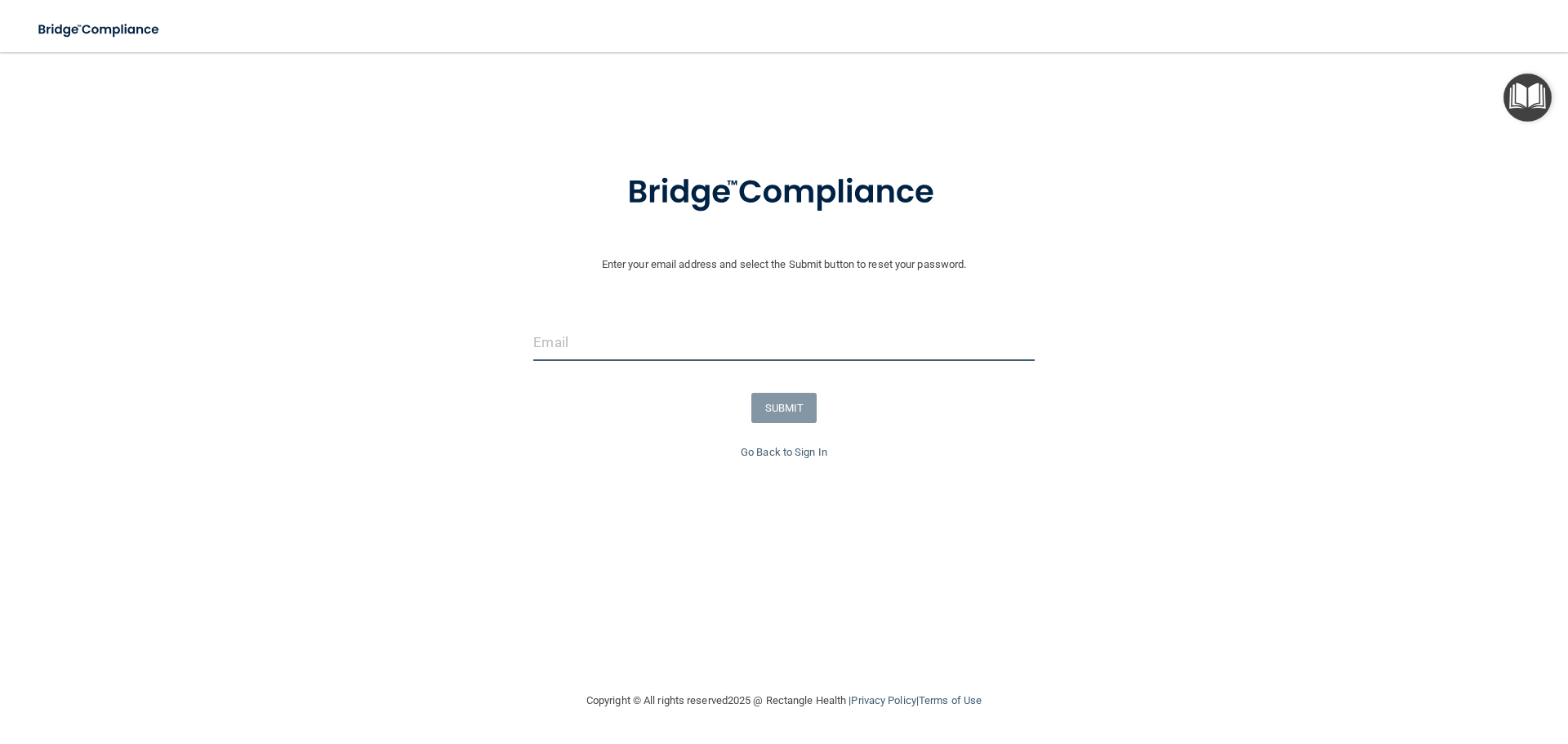
click at [666, 359] on input "email" at bounding box center [784, 343] width 501 height 37
type input "alainajmaa@gmail.com"
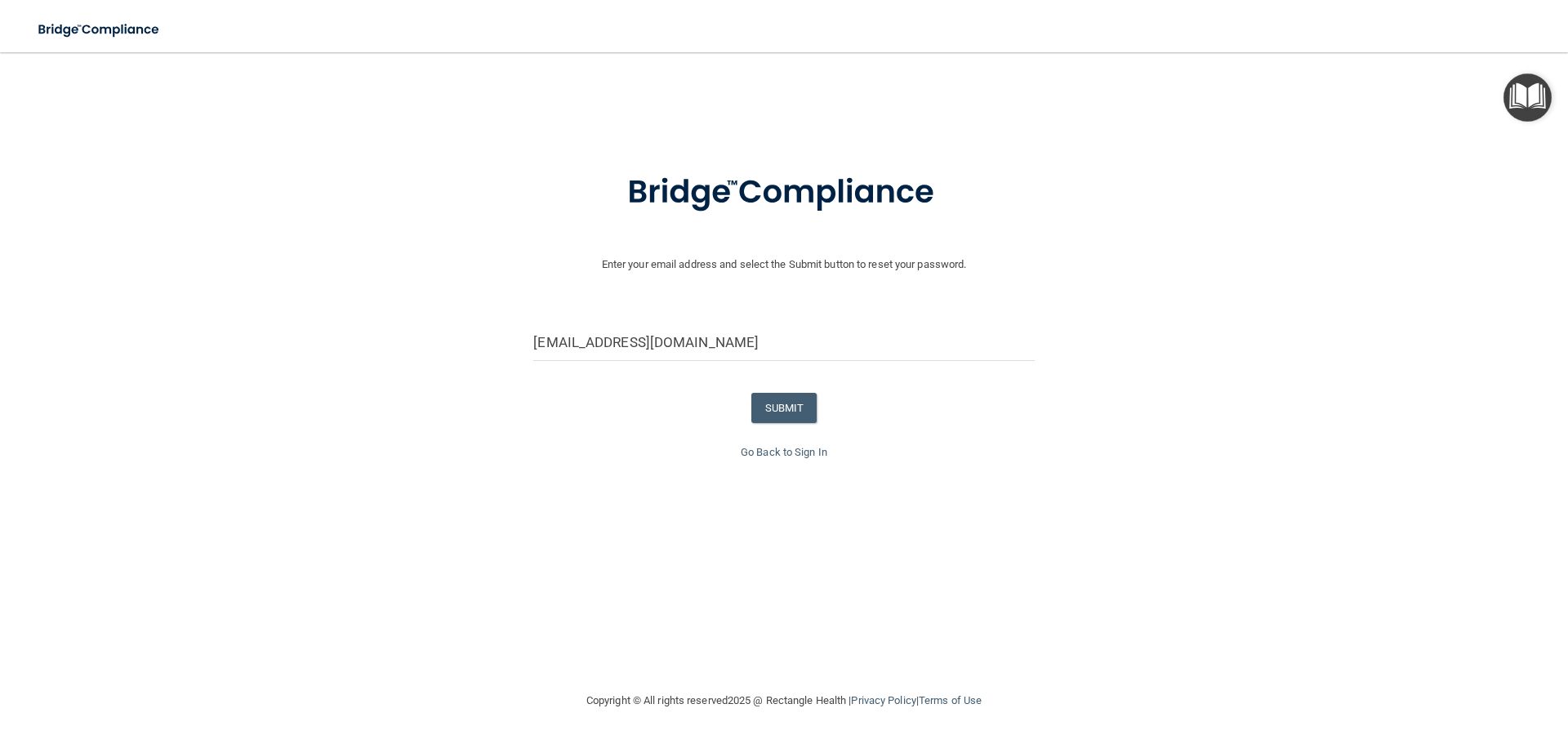
click at [515, 394] on div "SUBMIT" at bounding box center [784, 408] width 1576 height 30
click at [784, 413] on button "SUBMIT" at bounding box center [784, 408] width 66 height 30
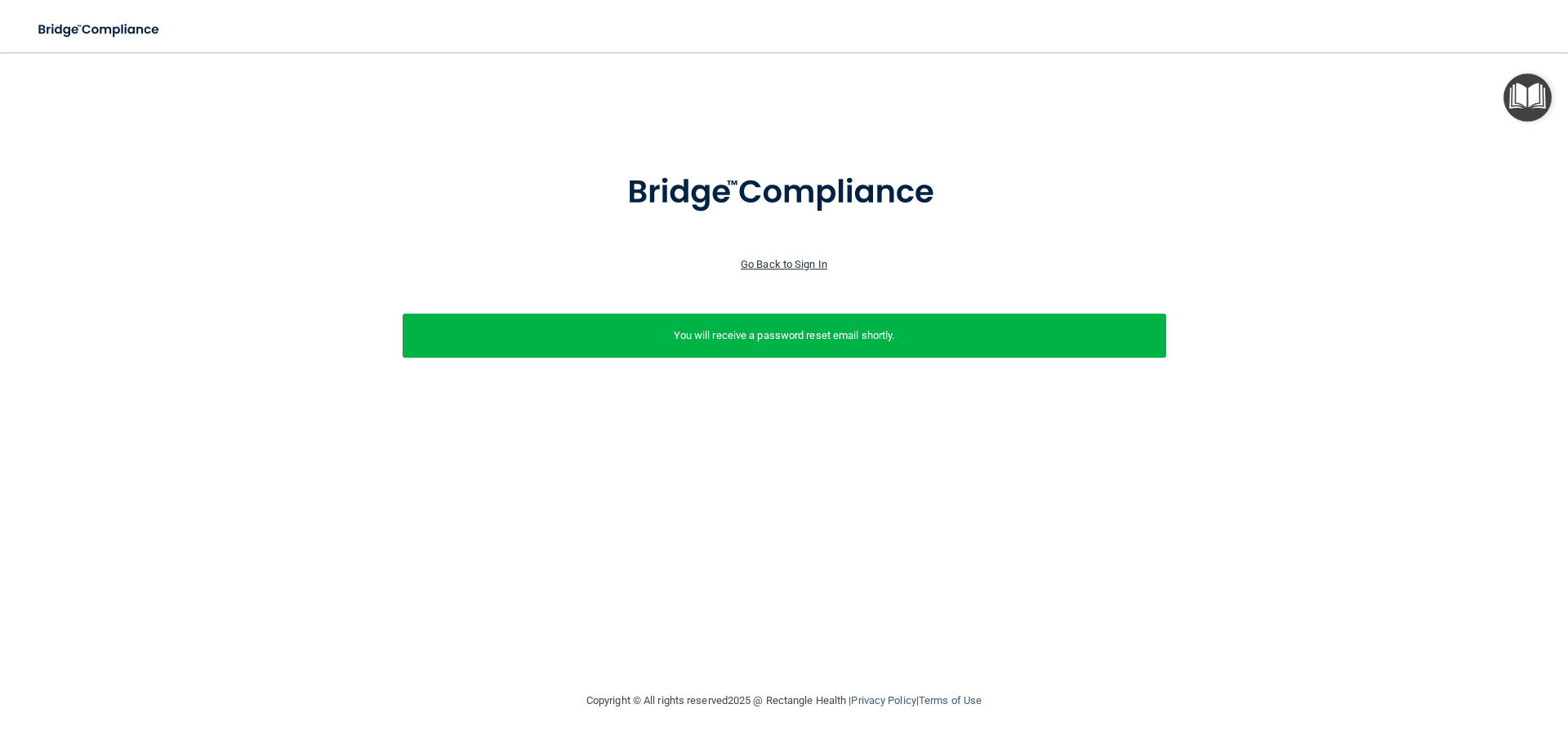
click at [804, 260] on link "Go Back to Sign In" at bounding box center [784, 264] width 87 height 13
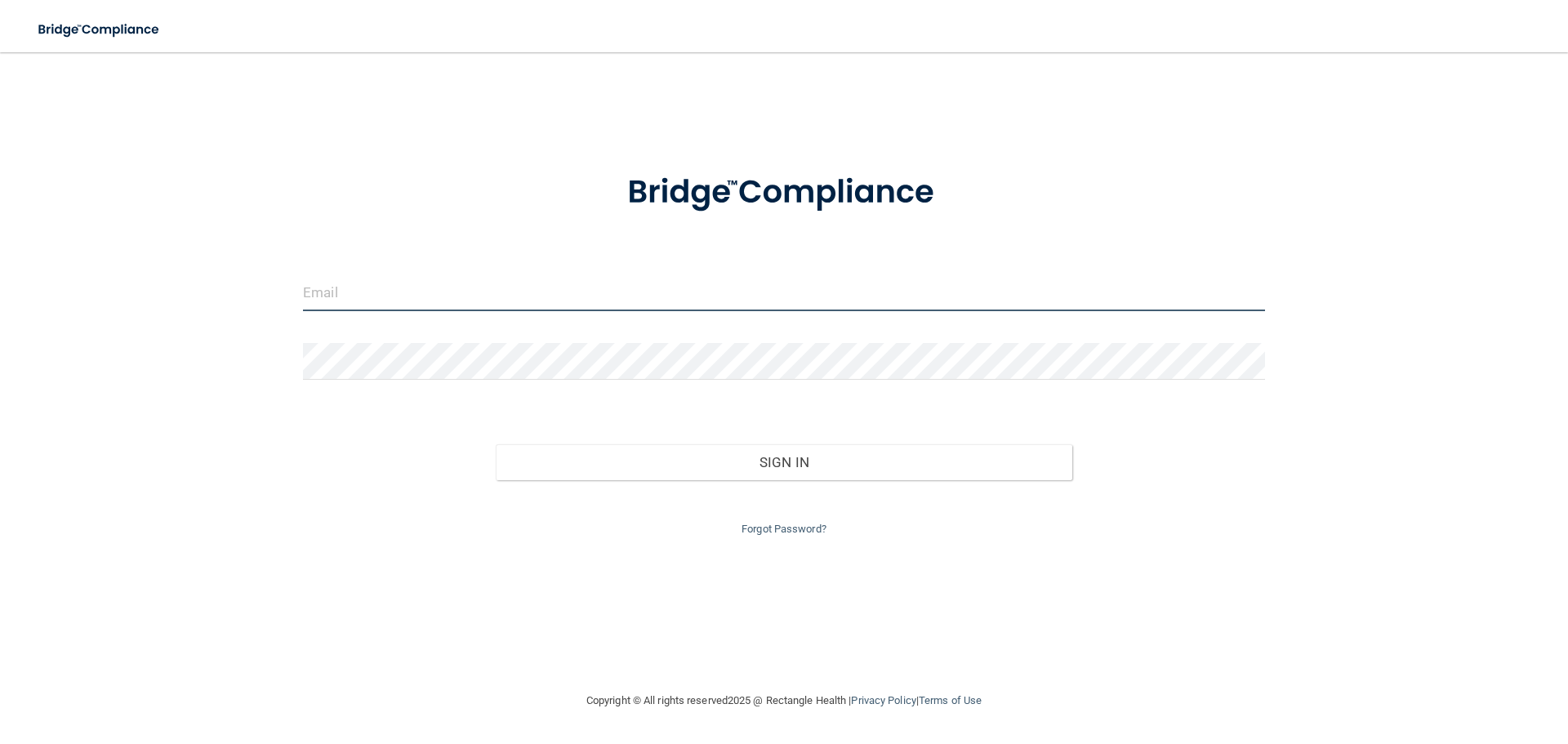
click at [709, 290] on input "email" at bounding box center [784, 294] width 962 height 37
type input "alainajmaa@gmail.com"
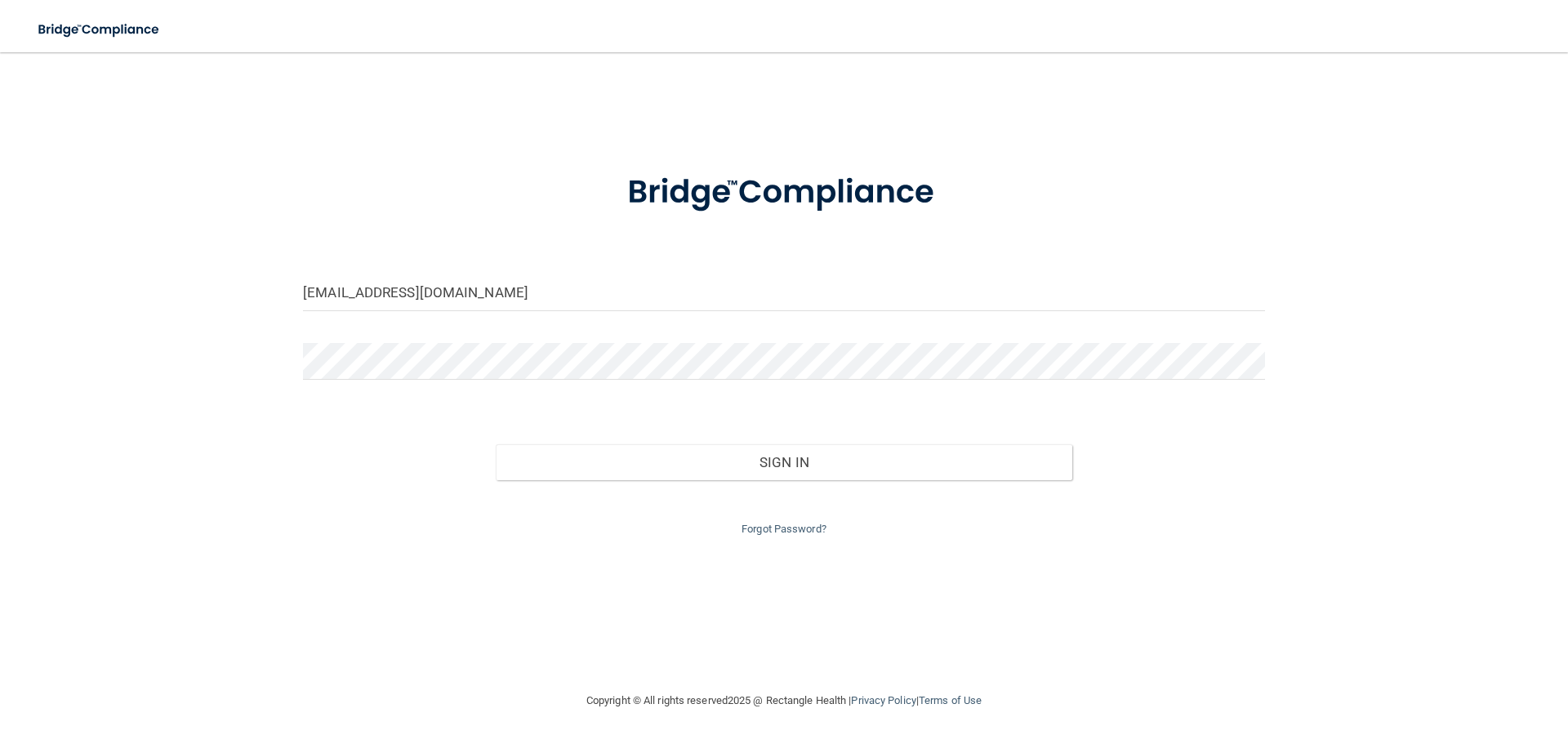
click at [486, 381] on div at bounding box center [784, 368] width 986 height 49
click at [496, 445] on button "Sign In" at bounding box center [784, 462] width 577 height 36
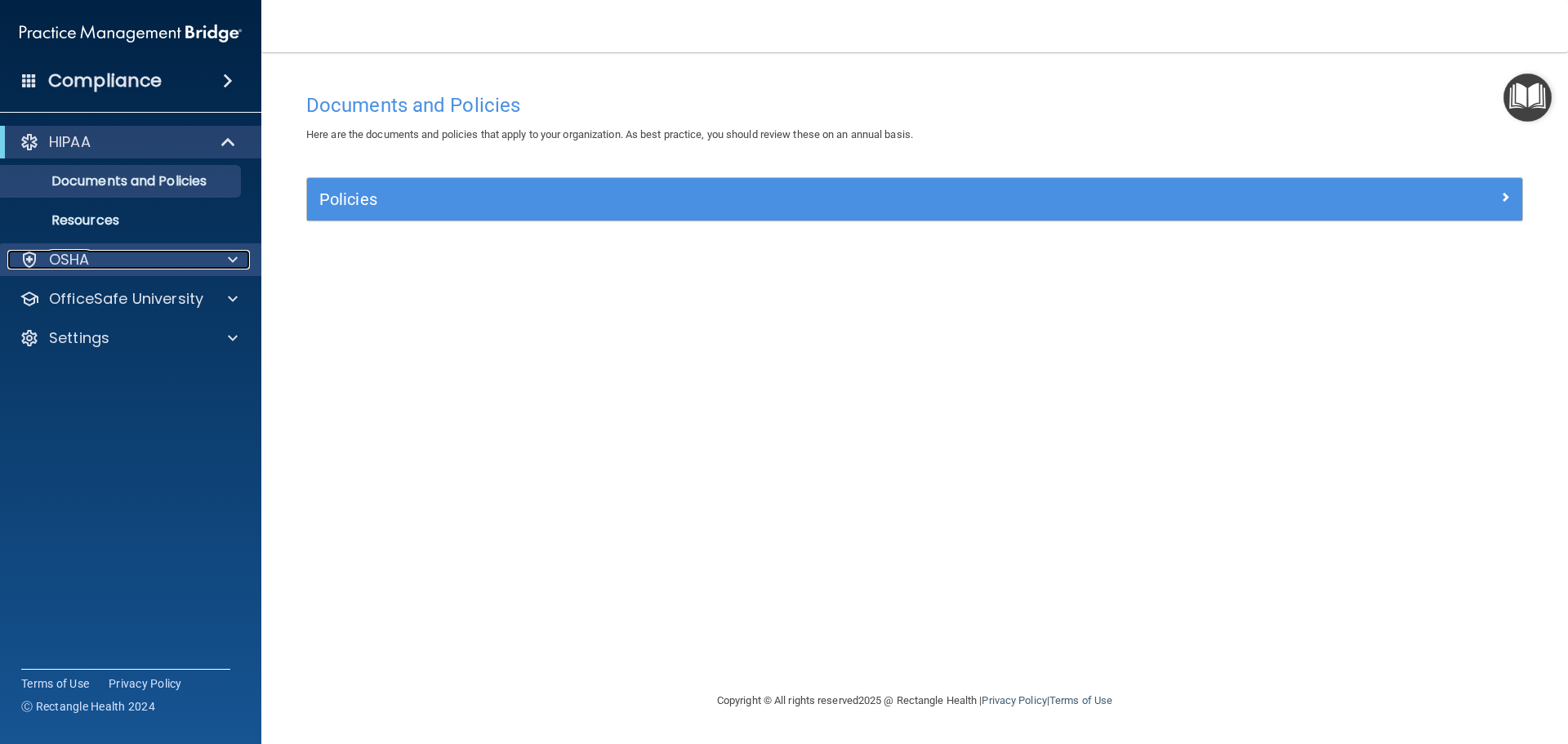
click at [234, 269] on span at bounding box center [233, 259] width 10 height 20
click at [231, 264] on span at bounding box center [233, 259] width 10 height 20
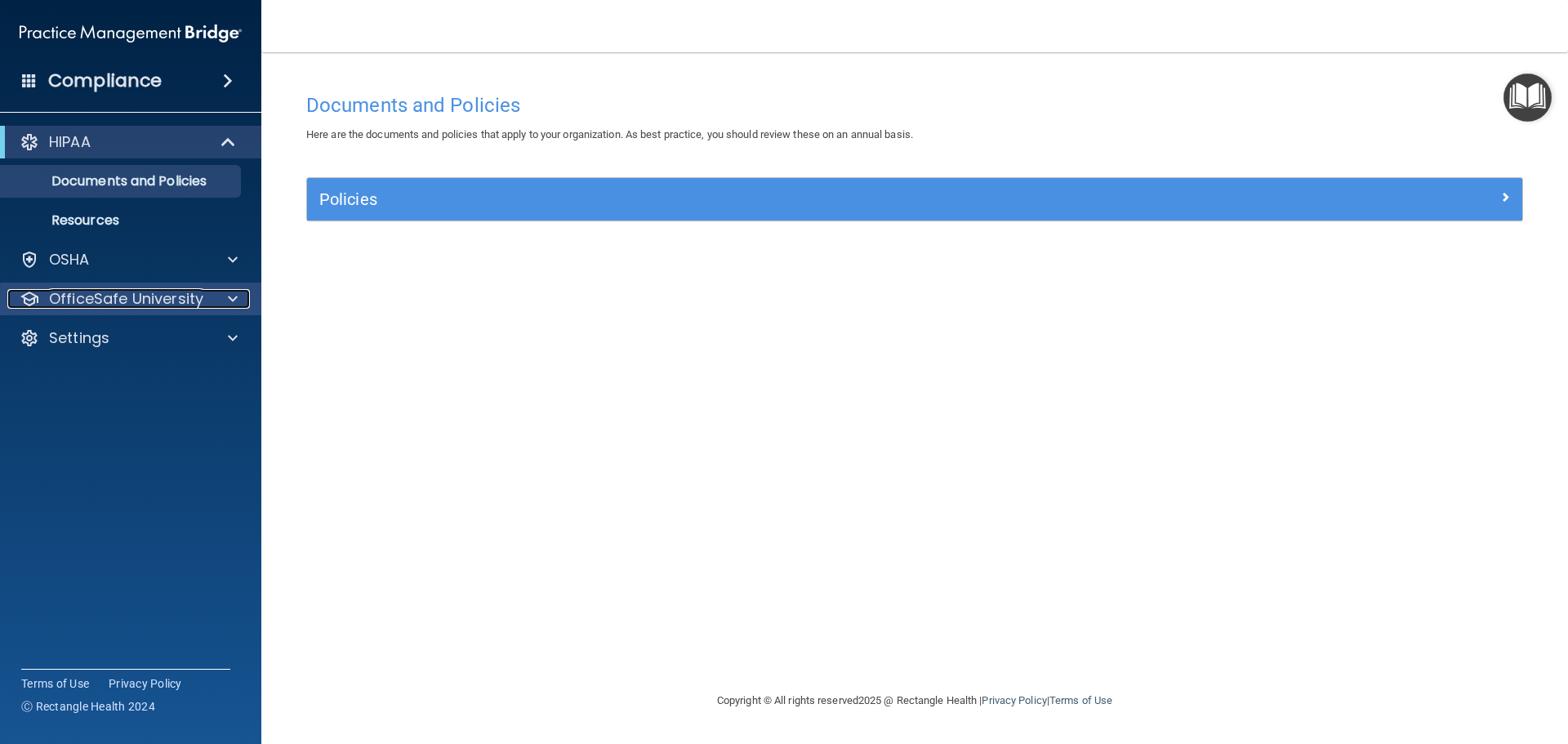
click at [224, 302] on div at bounding box center [230, 299] width 41 height 20
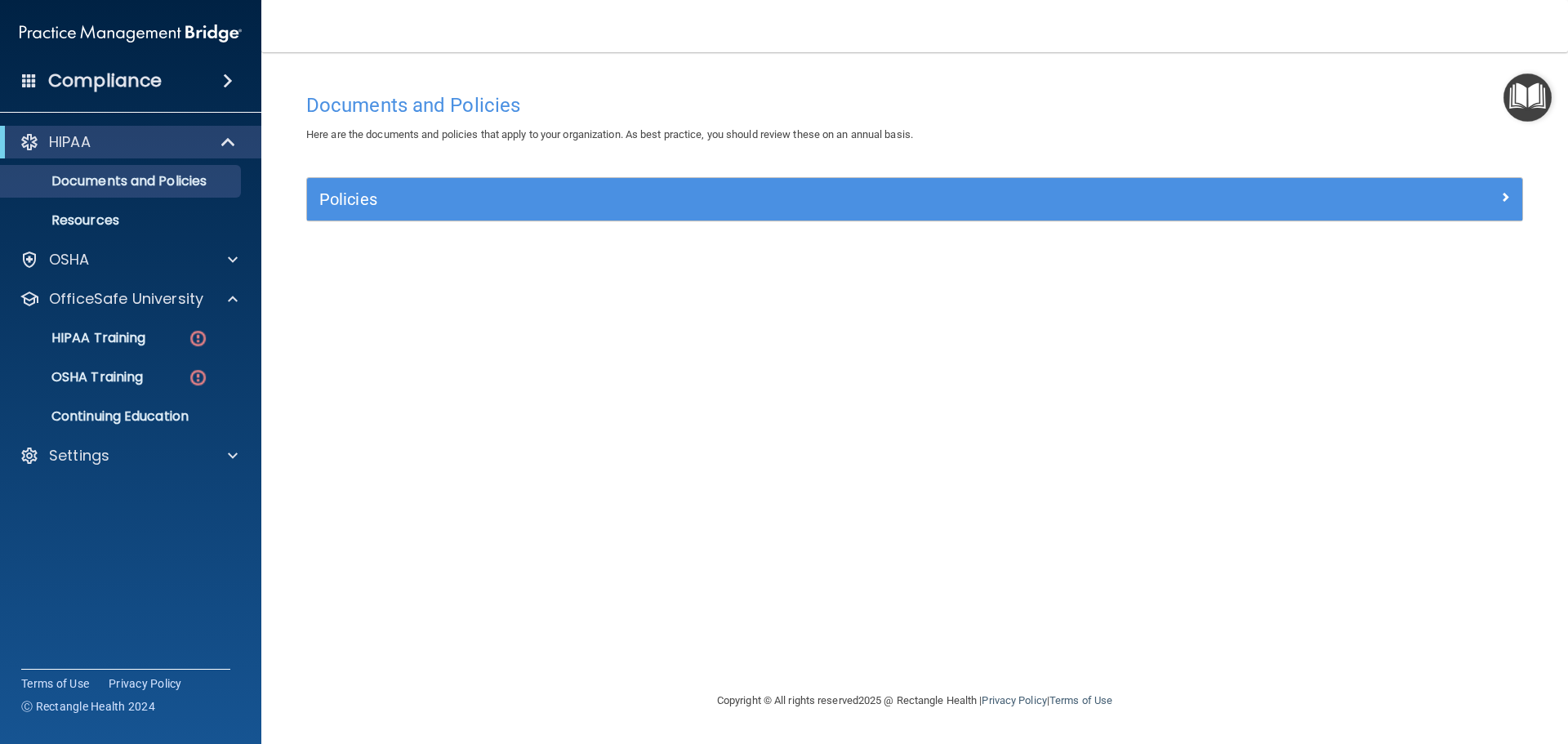
click at [140, 472] on div "HIPAA Documents and Policies Report an Incident Business Associates Emergency P…" at bounding box center [131, 301] width 262 height 366
click at [143, 465] on div "Settings" at bounding box center [109, 456] width 203 height 20
click at [123, 534] on p "Sign Out" at bounding box center [122, 534] width 223 height 17
